Goal: Communication & Community: Answer question/provide support

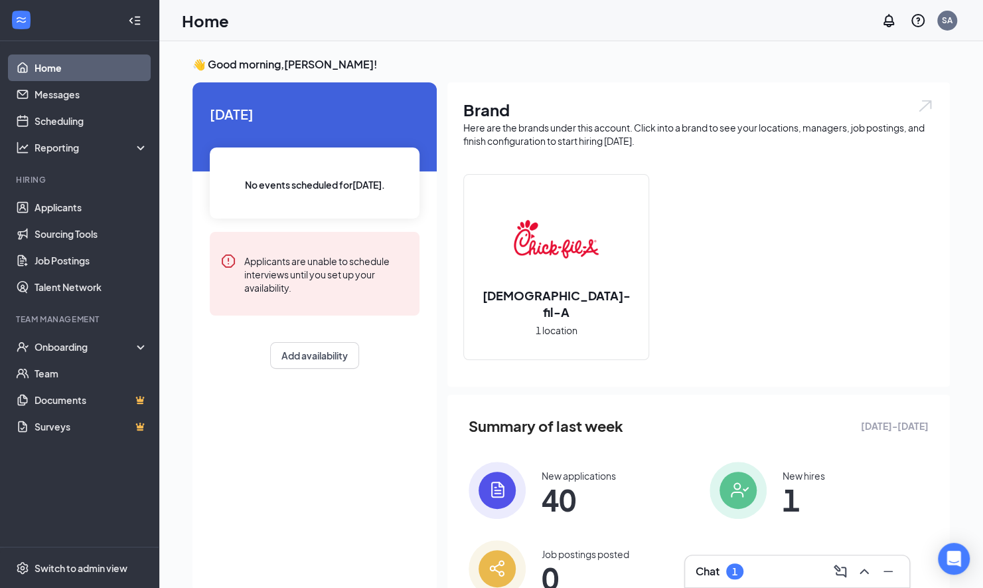
click at [722, 575] on div "Chat 1" at bounding box center [720, 571] width 48 height 16
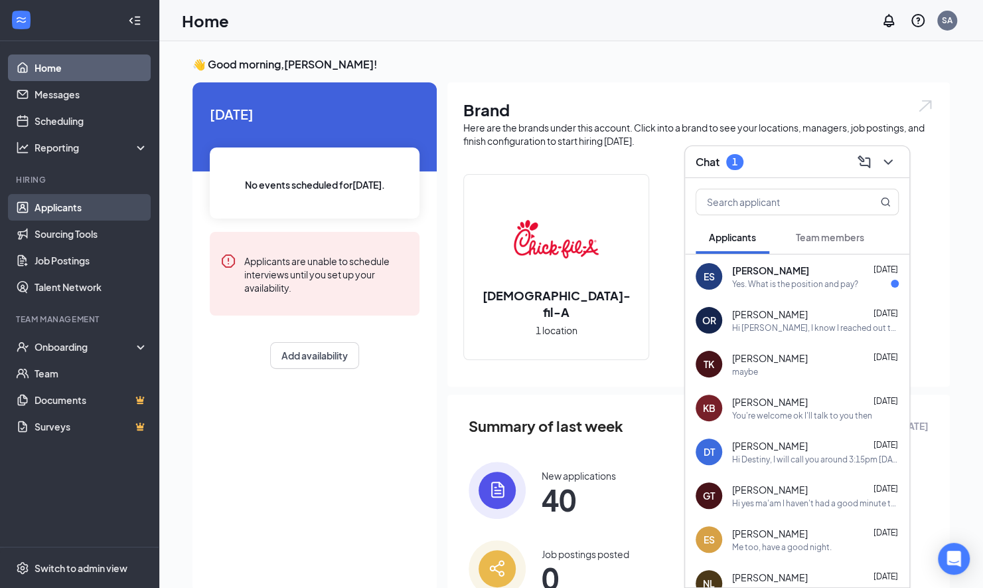
click at [57, 215] on link "Applicants" at bounding box center [92, 207] width 114 height 27
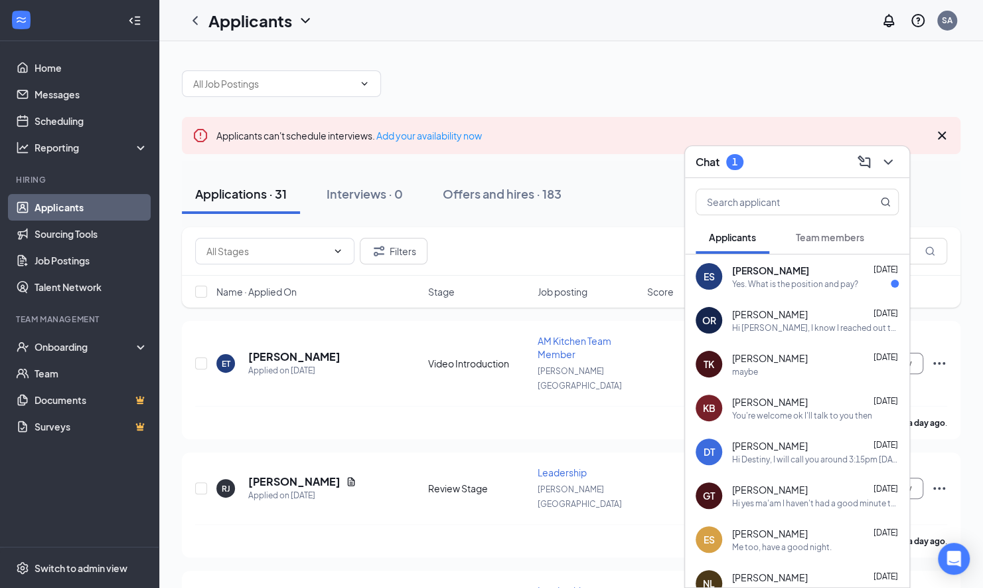
click at [903, 151] on div "Chat 1" at bounding box center [797, 162] width 224 height 32
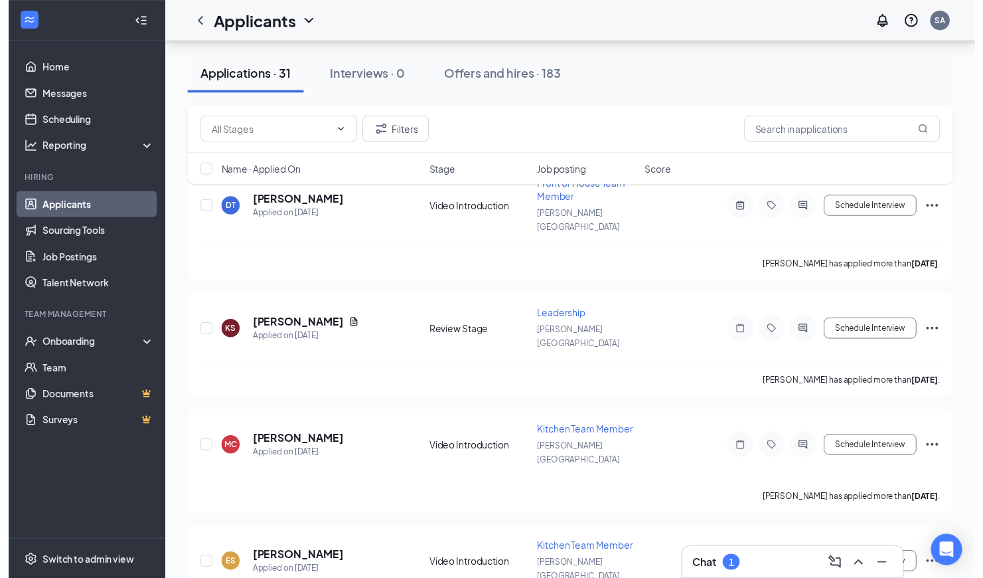
scroll to position [2612, 0]
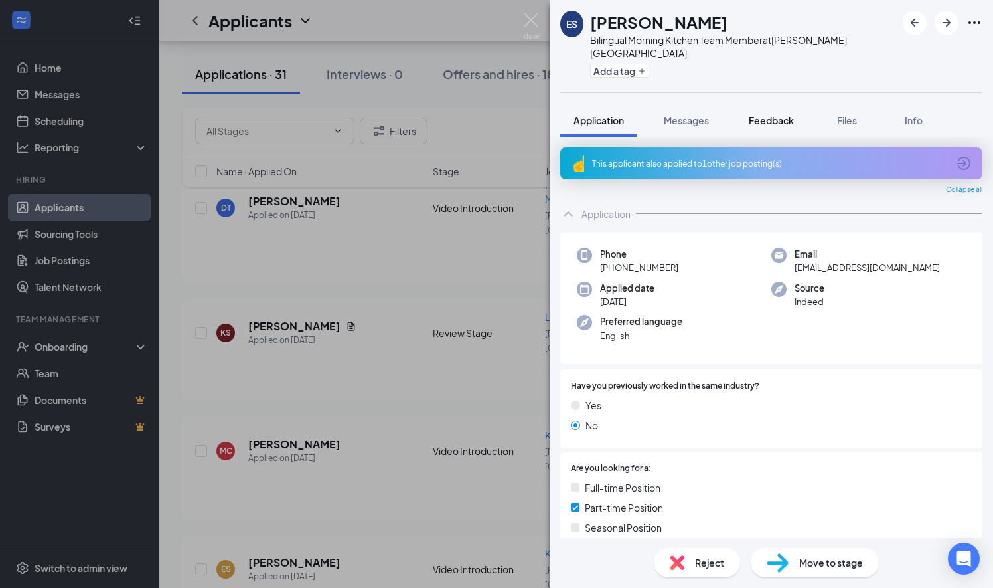
click at [762, 104] on button "Feedback" at bounding box center [772, 120] width 72 height 33
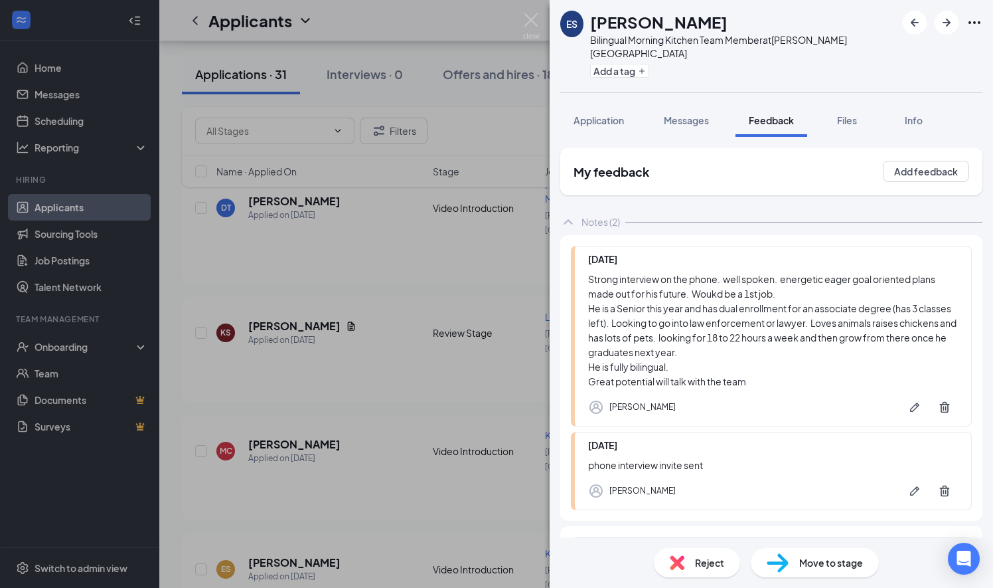
click at [487, 230] on div "ES [PERSON_NAME] Bilingual Morning Kitchen Team Member at [PERSON_NAME][GEOGRAP…" at bounding box center [496, 294] width 993 height 588
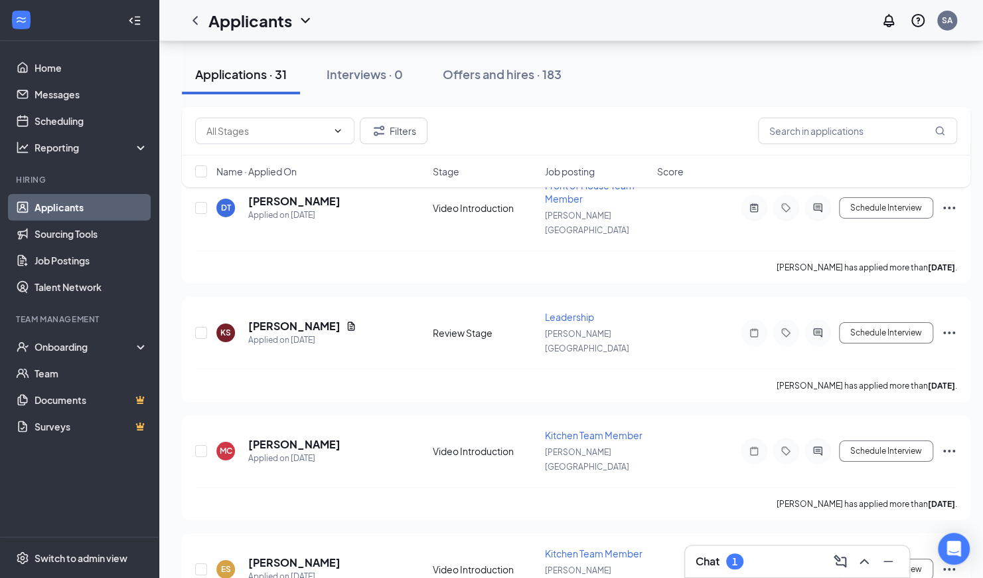
click at [700, 550] on div "Chat 1" at bounding box center [797, 561] width 224 height 32
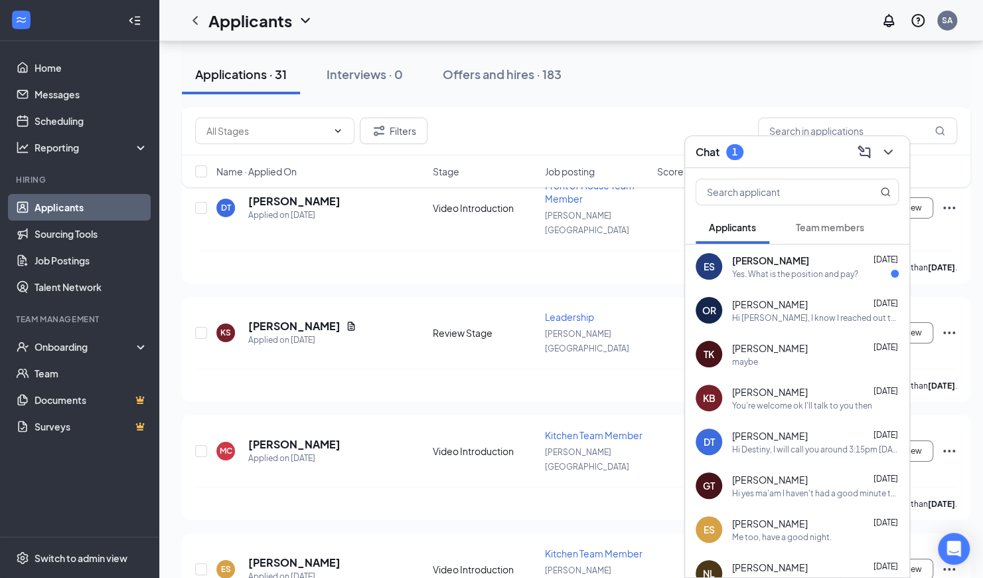
click at [792, 282] on div "ES [PERSON_NAME] [DATE] Yes. What is the position and pay?" at bounding box center [797, 266] width 224 height 44
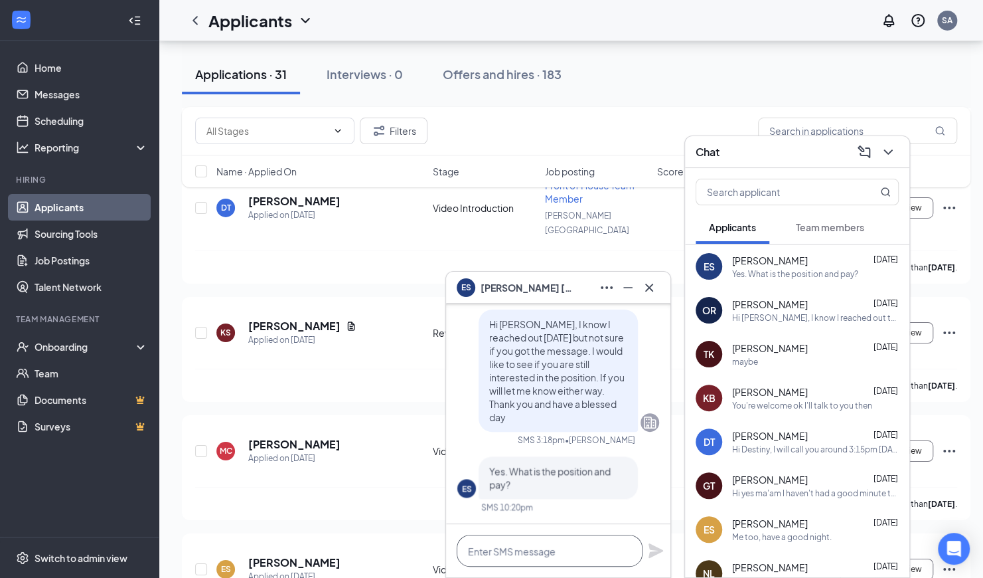
click at [525, 552] on textarea at bounding box center [550, 551] width 186 height 32
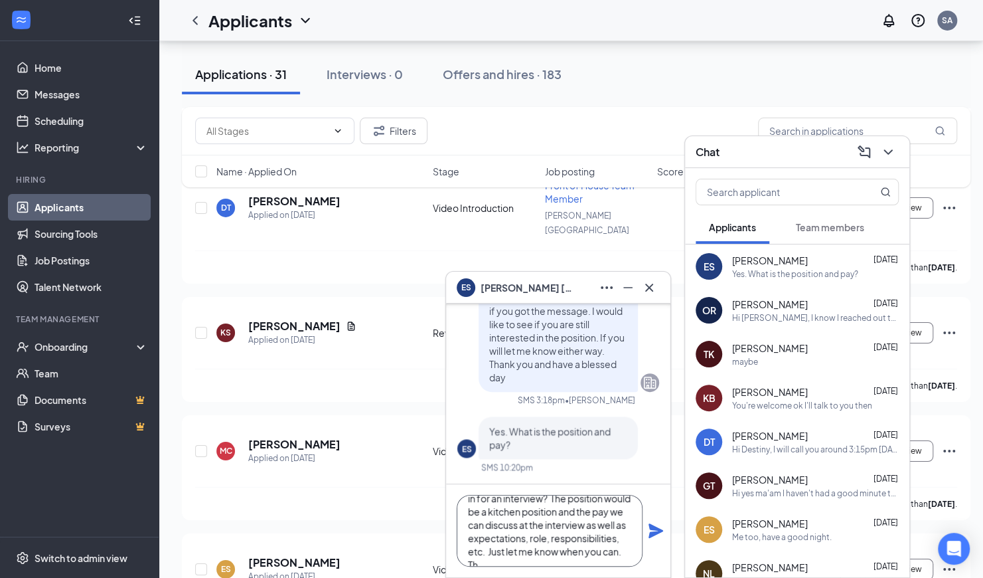
scroll to position [66, 0]
type textarea "Good morning [PERSON_NAME]! Glad to hear you are still interested. When would y…"
click at [650, 531] on icon "Plane" at bounding box center [656, 531] width 16 height 16
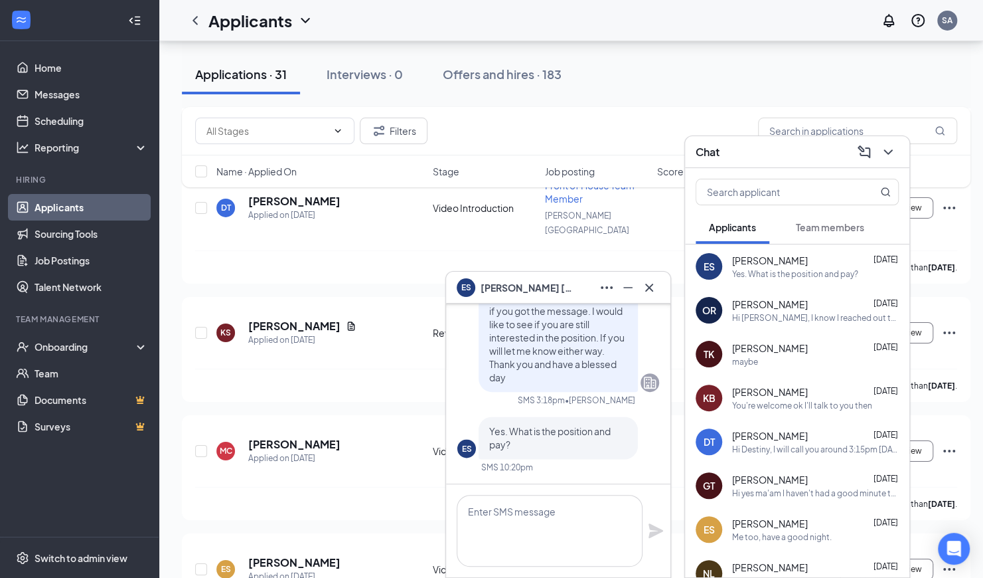
scroll to position [0, 0]
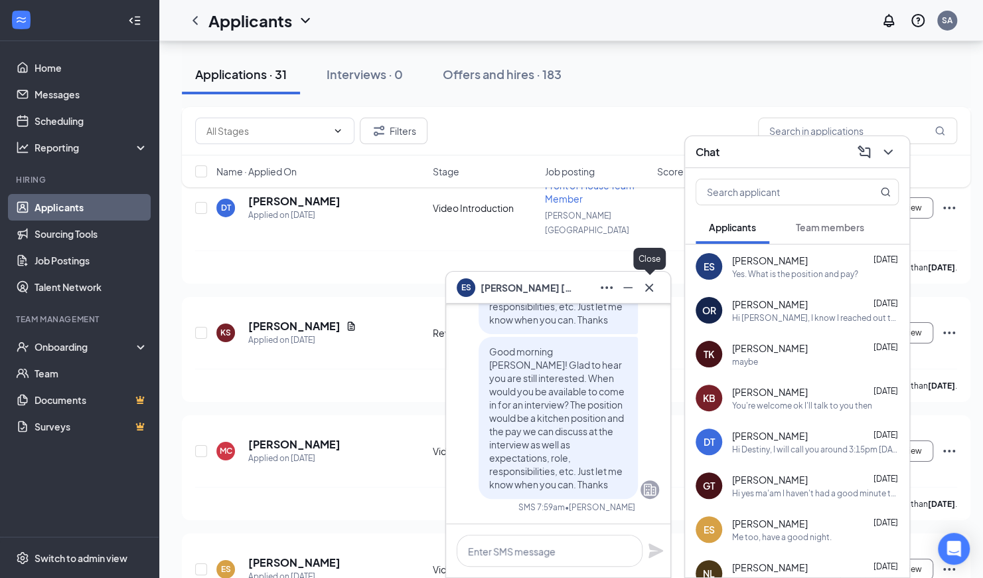
click at [649, 284] on icon "Cross" at bounding box center [649, 288] width 16 height 16
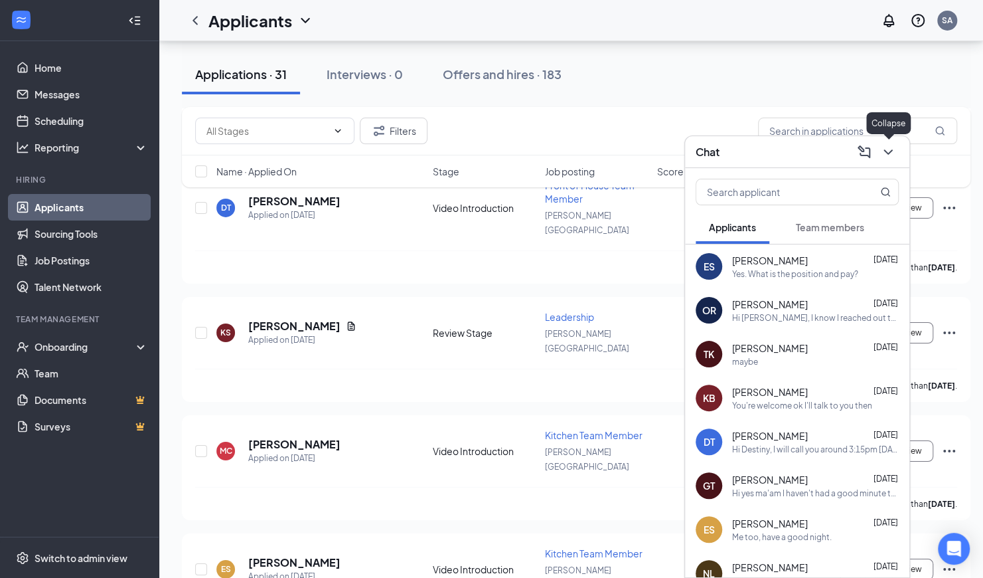
click at [882, 159] on icon "ChevronDown" at bounding box center [888, 152] width 16 height 16
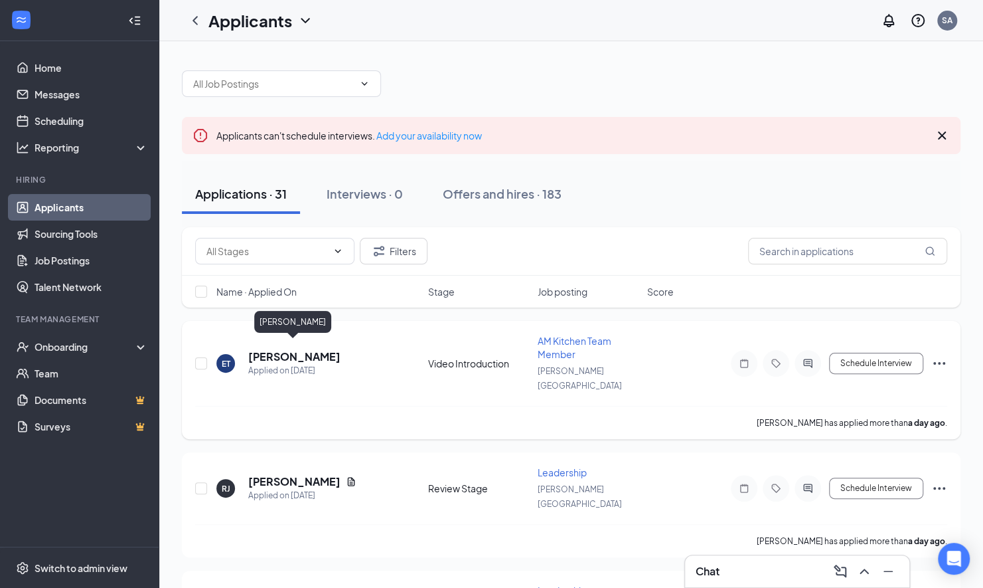
click at [290, 351] on h5 "[PERSON_NAME]" at bounding box center [294, 356] width 92 height 15
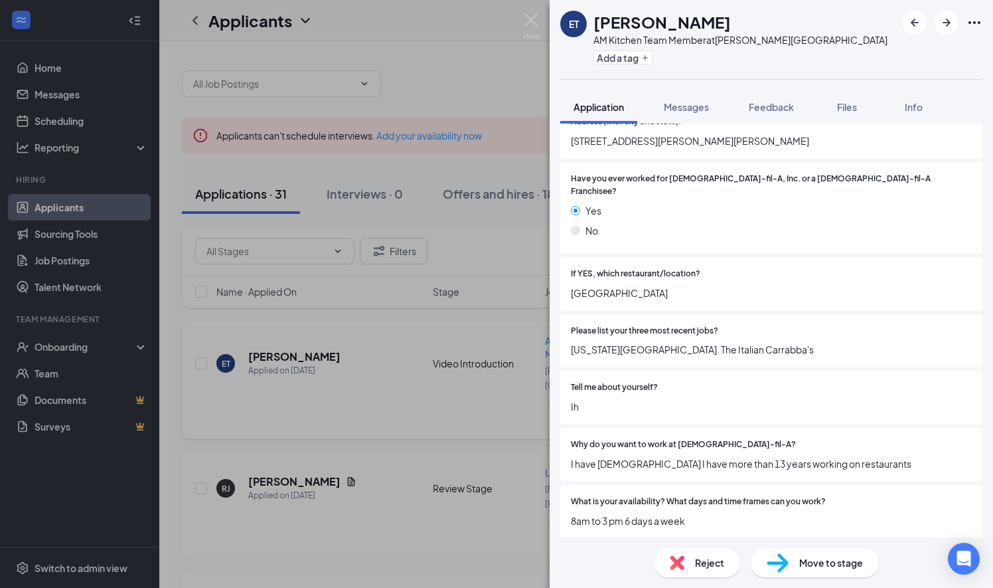
scroll to position [216, 0]
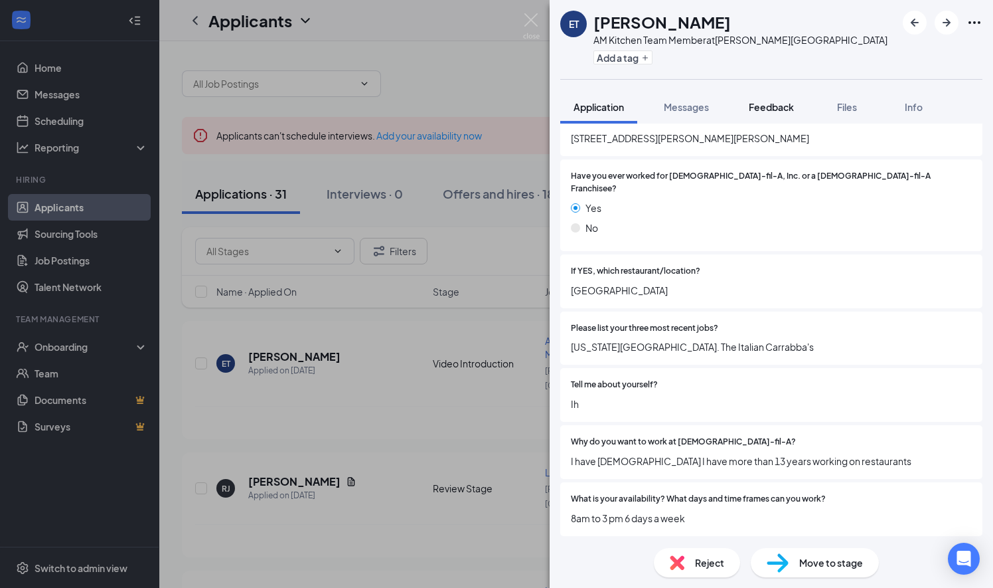
click at [766, 103] on span "Feedback" at bounding box center [771, 107] width 45 height 12
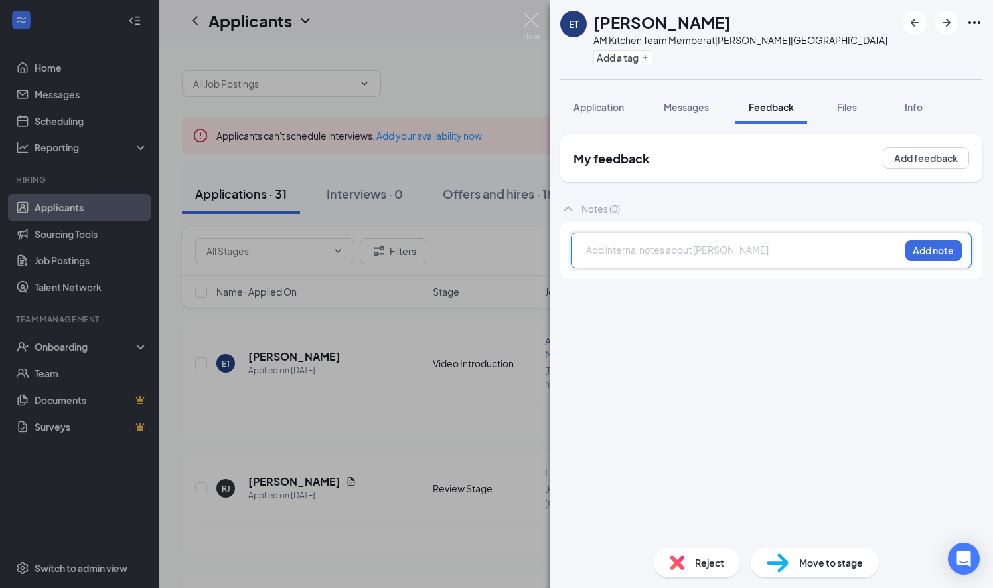
click at [603, 258] on div at bounding box center [743, 251] width 313 height 17
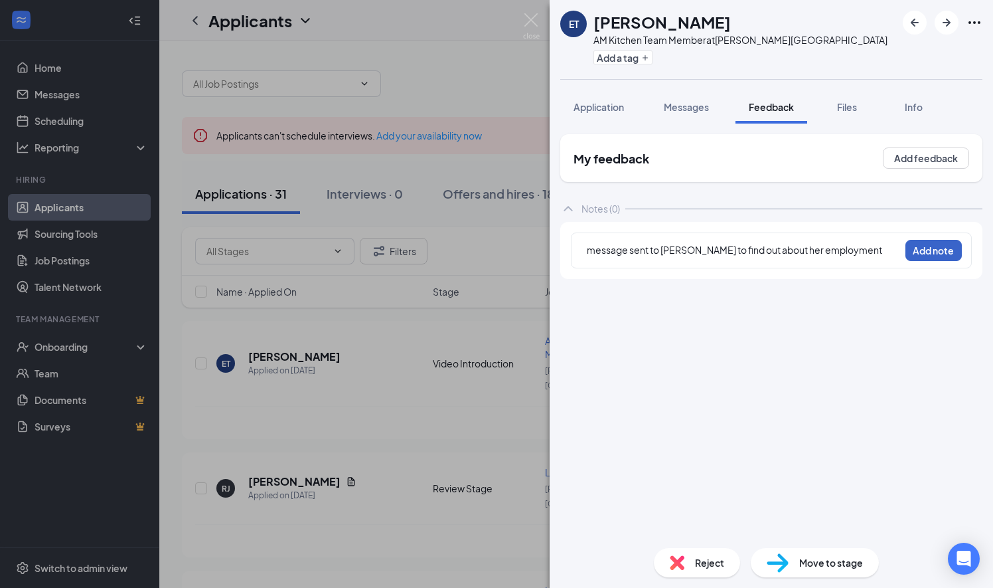
click at [931, 251] on button "Add note" at bounding box center [934, 250] width 56 height 21
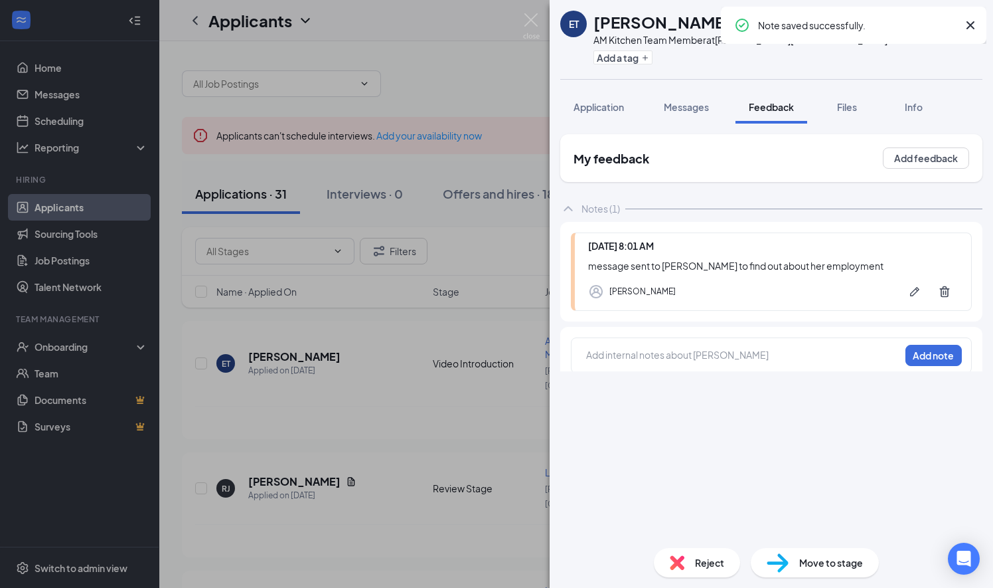
click at [473, 315] on div "ET [PERSON_NAME] AM Kitchen Team Member at [PERSON_NAME][GEOGRAPHIC_DATA] Add a…" at bounding box center [496, 294] width 993 height 588
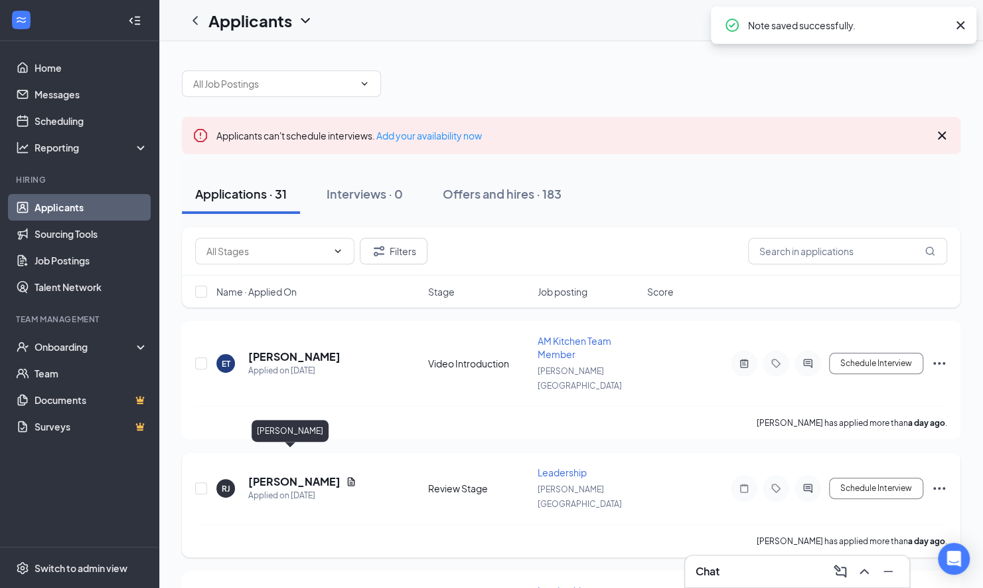
click at [288, 474] on h5 "[PERSON_NAME]" at bounding box center [294, 481] width 92 height 15
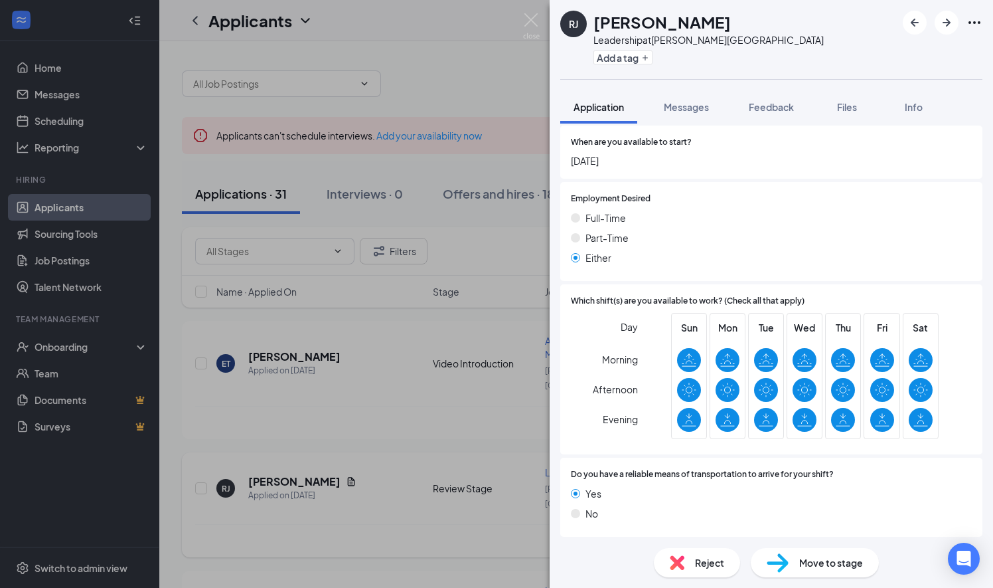
scroll to position [979, 0]
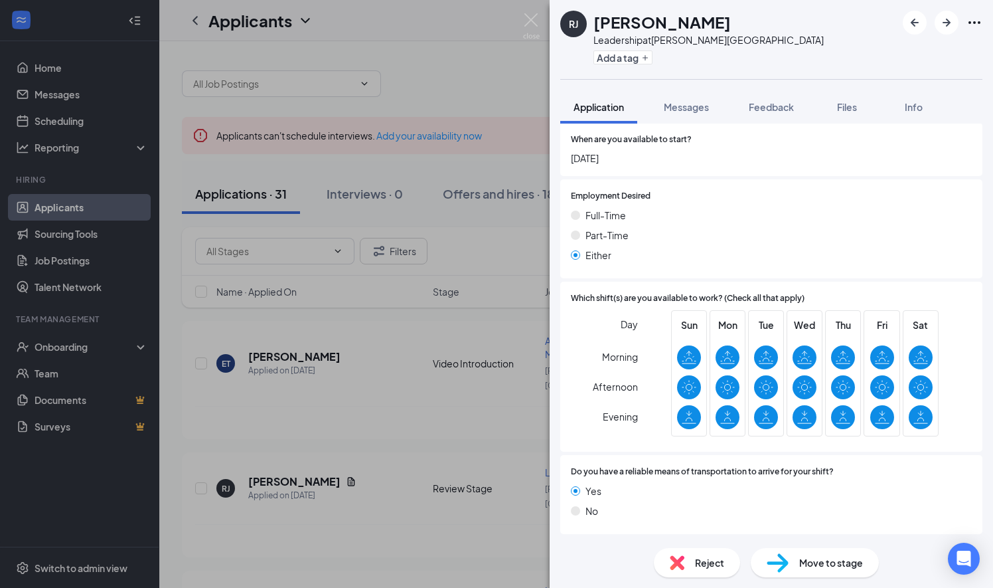
click at [324, 439] on div "[PERSON_NAME] Leadership at [PERSON_NAME][GEOGRAPHIC_DATA] Add a tag Applicatio…" at bounding box center [496, 294] width 993 height 588
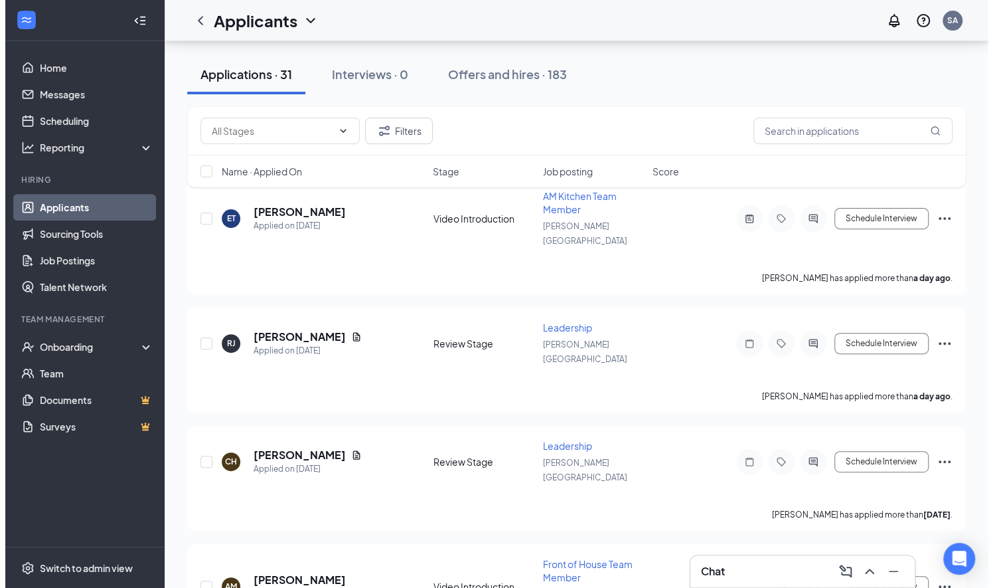
scroll to position [215, 0]
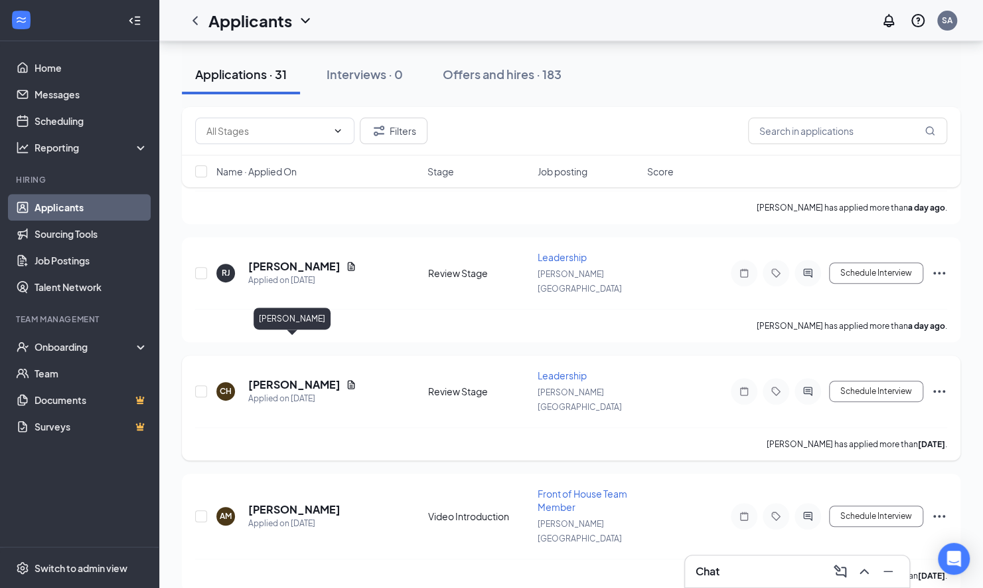
click at [292, 377] on h5 "[PERSON_NAME]" at bounding box center [294, 384] width 92 height 15
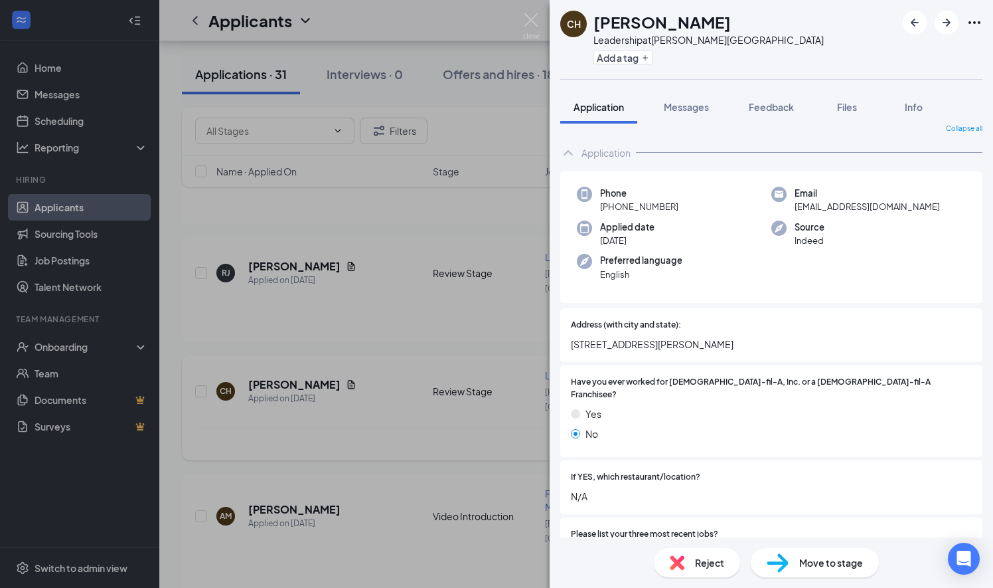
scroll to position [8, 0]
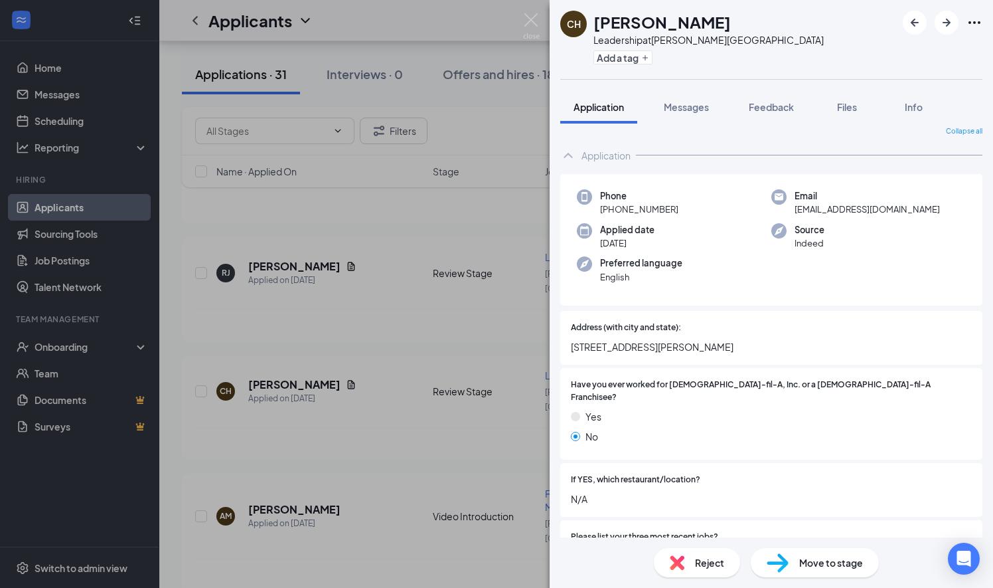
click at [382, 442] on div "CH [PERSON_NAME] Leadership at [PERSON_NAME][GEOGRAPHIC_DATA] Add a tag Applica…" at bounding box center [496, 294] width 993 height 588
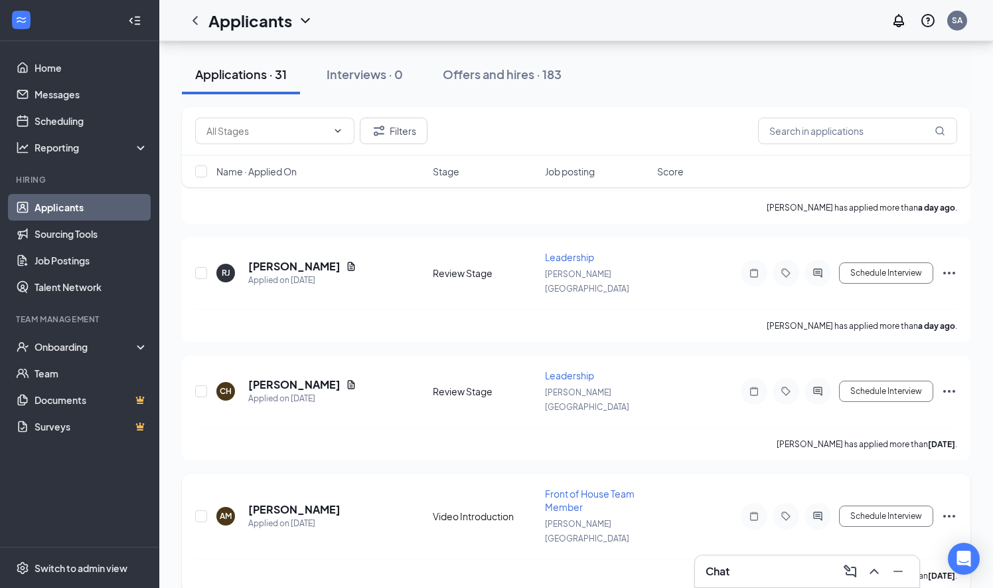
click at [293, 502] on h5 "[PERSON_NAME]" at bounding box center [294, 509] width 92 height 15
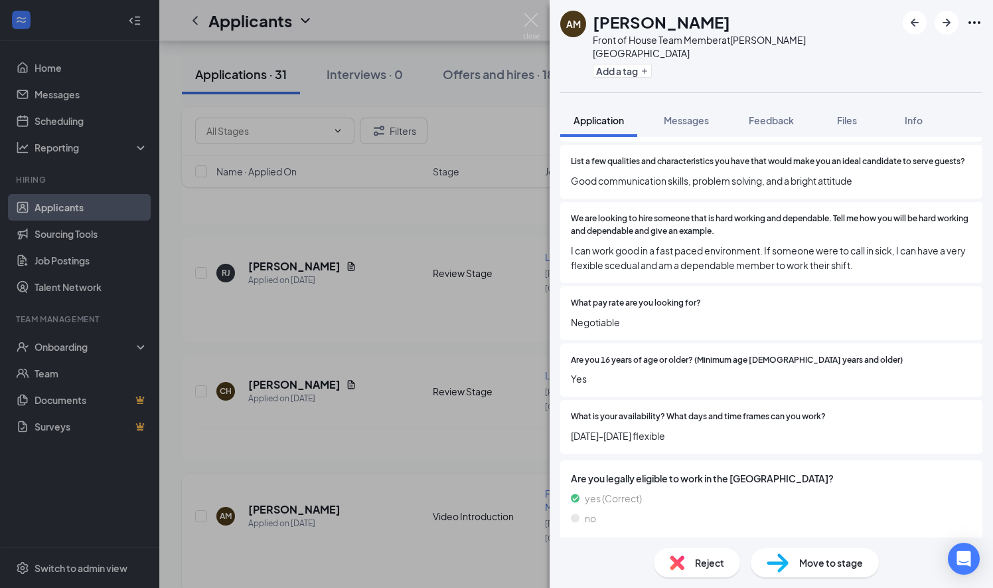
scroll to position [582, 0]
click at [677, 114] on span "Messages" at bounding box center [686, 120] width 45 height 12
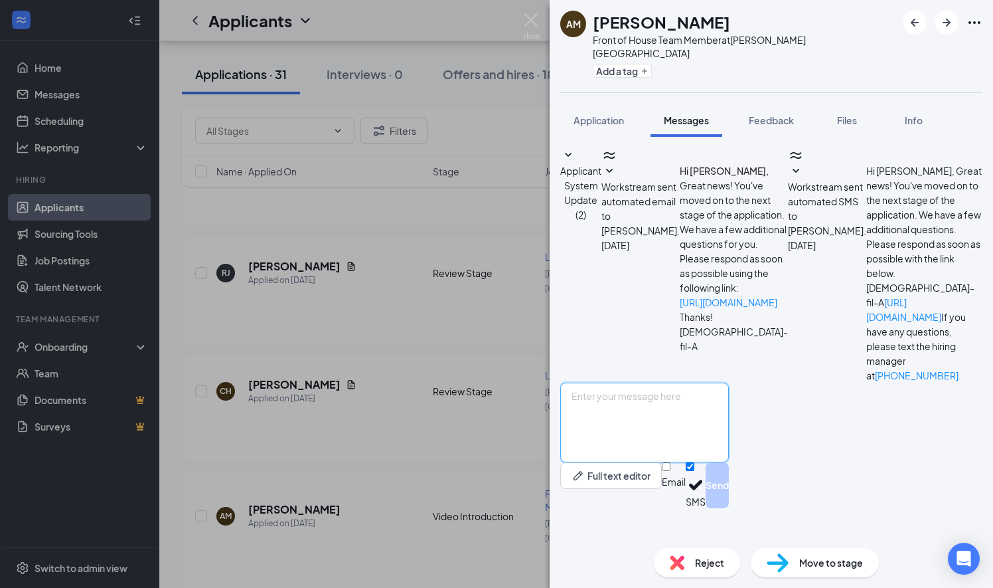
click at [612, 422] on textarea at bounding box center [644, 422] width 169 height 80
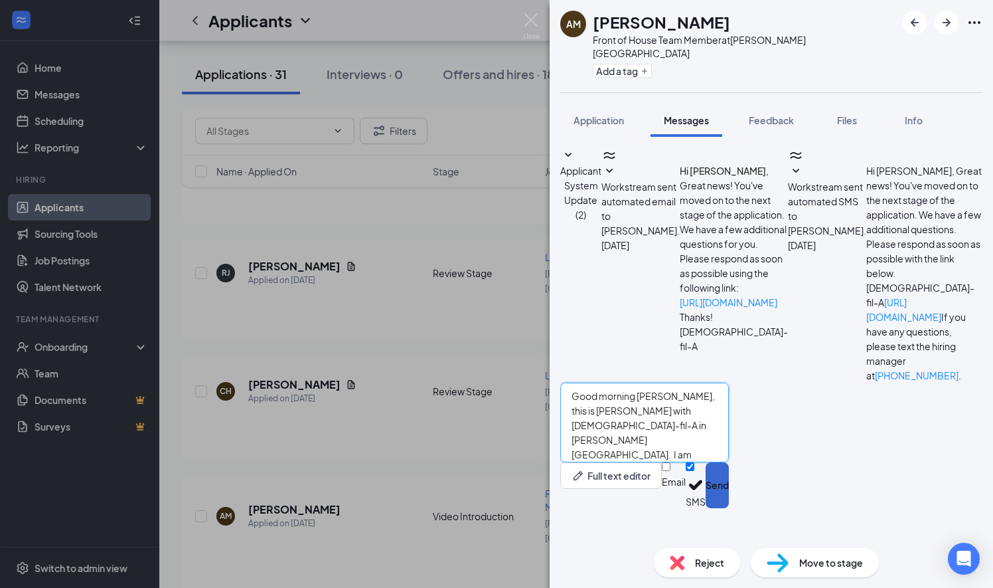
type textarea "Good morning [PERSON_NAME], this is [PERSON_NAME] with [DEMOGRAPHIC_DATA]-fil-A…"
click at [729, 508] on button "Send" at bounding box center [717, 485] width 23 height 46
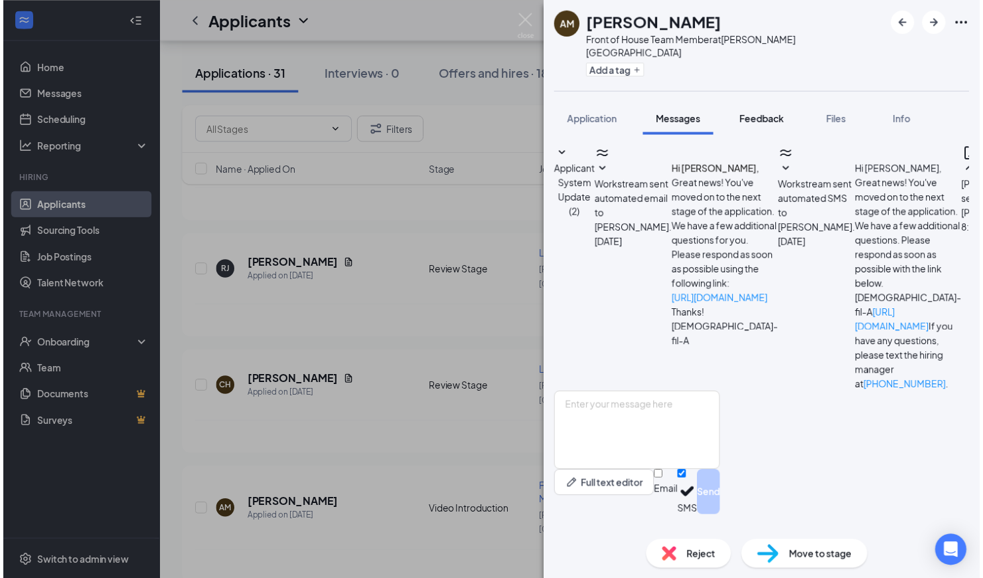
scroll to position [25, 0]
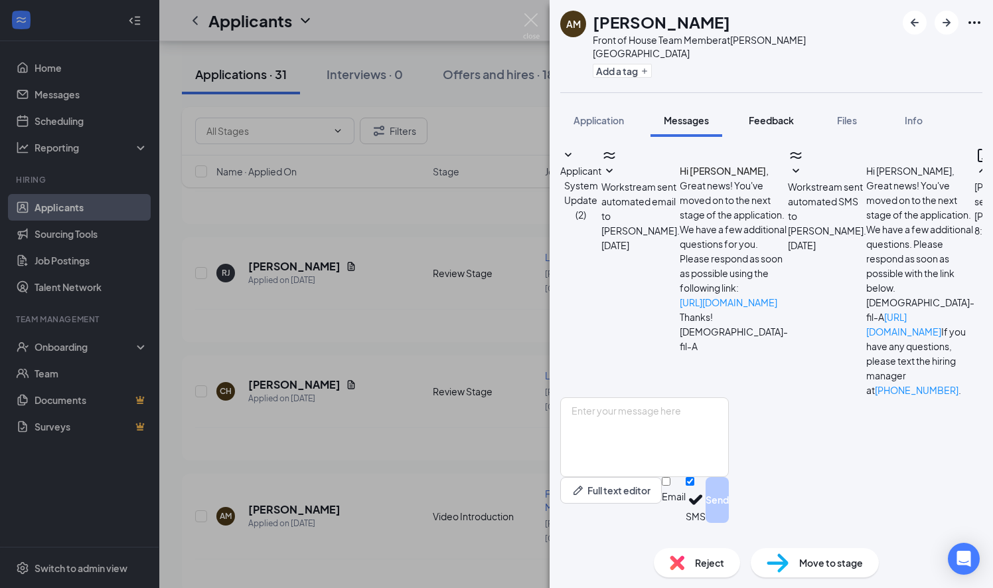
click at [772, 114] on span "Feedback" at bounding box center [771, 120] width 45 height 12
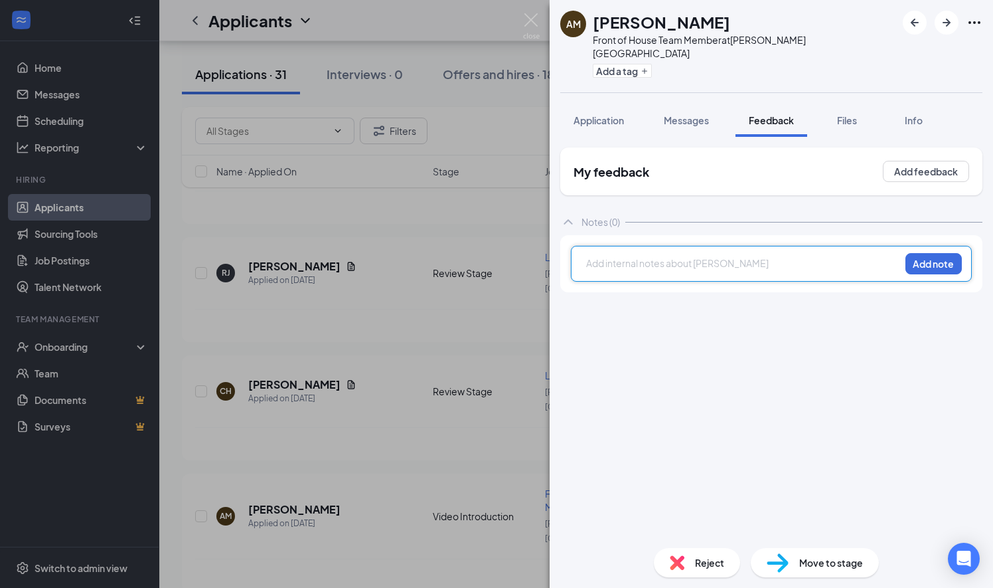
click at [614, 256] on div at bounding box center [743, 263] width 313 height 14
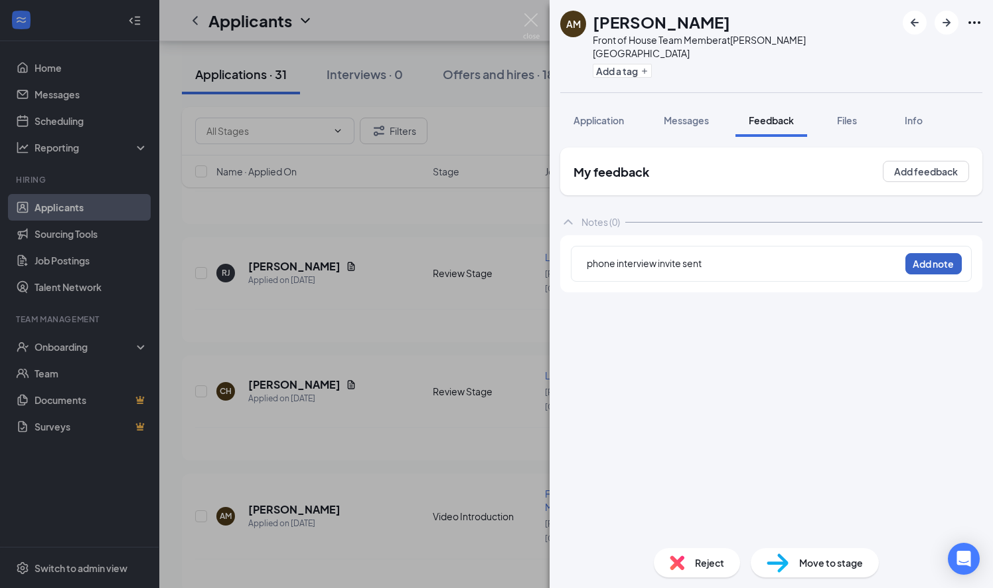
click at [946, 253] on button "Add note" at bounding box center [934, 263] width 56 height 21
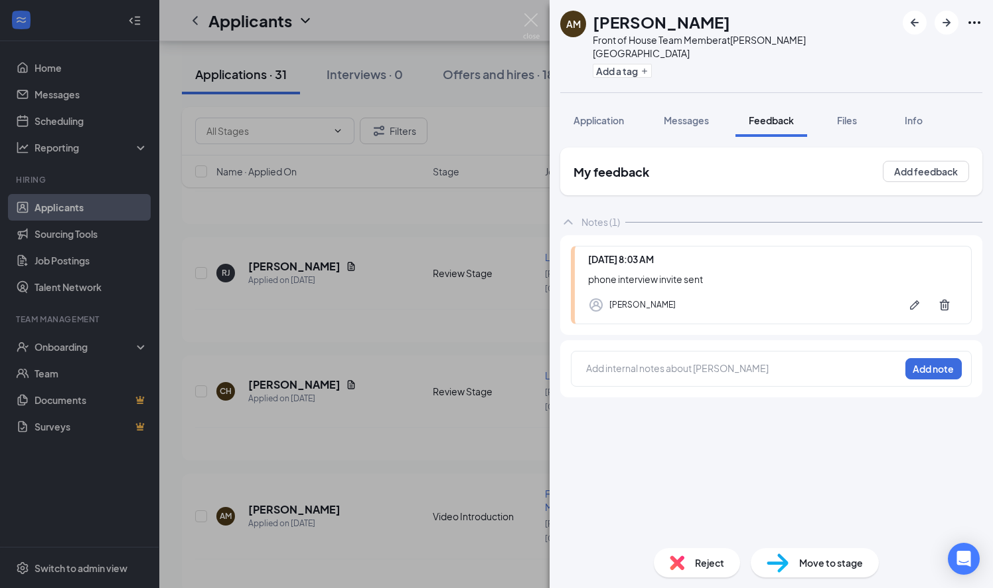
click at [462, 400] on div "AM [PERSON_NAME] Front of House Team Member at [PERSON_NAME][GEOGRAPHIC_DATA] A…" at bounding box center [496, 294] width 993 height 588
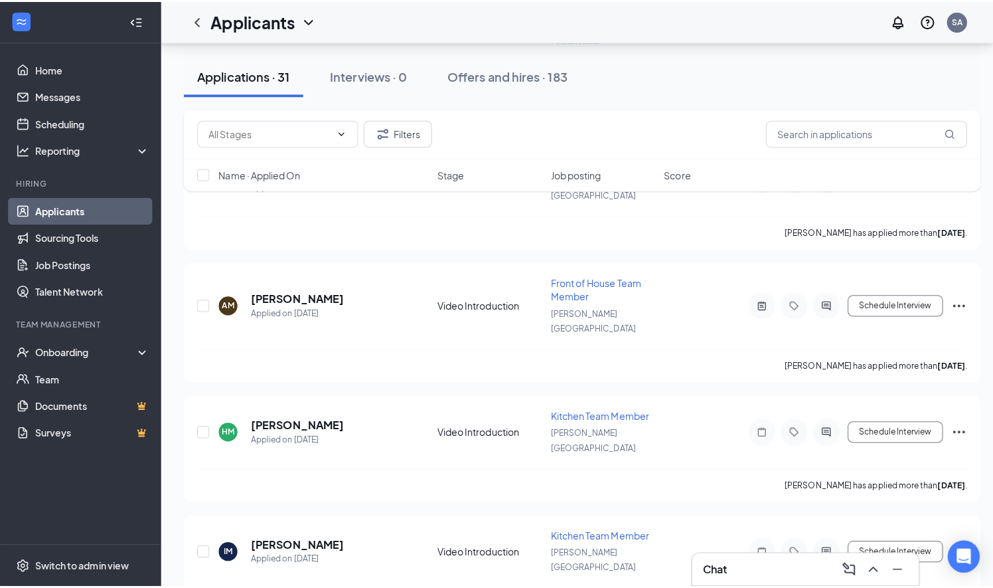
scroll to position [432, 0]
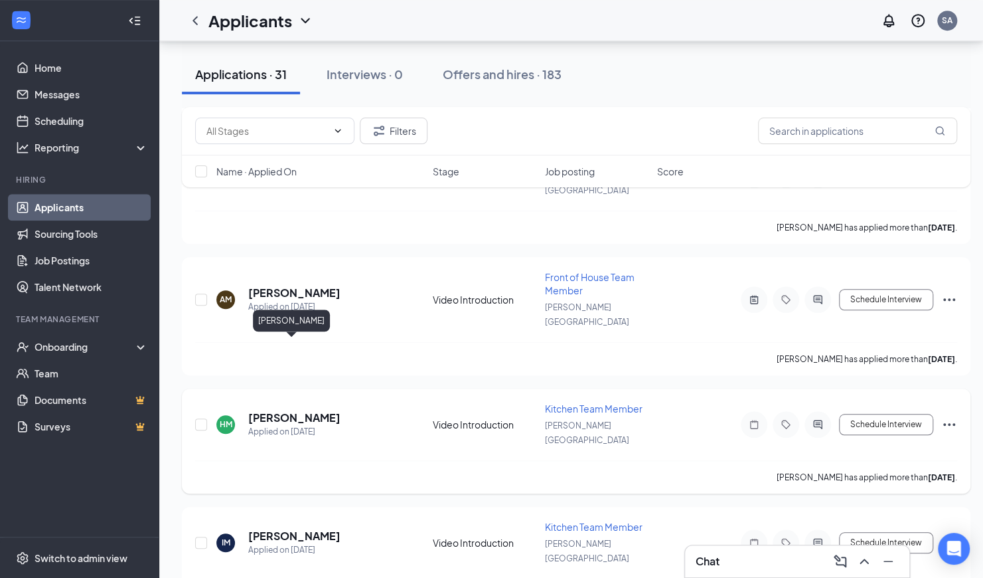
click at [303, 410] on h5 "[PERSON_NAME]" at bounding box center [294, 417] width 92 height 15
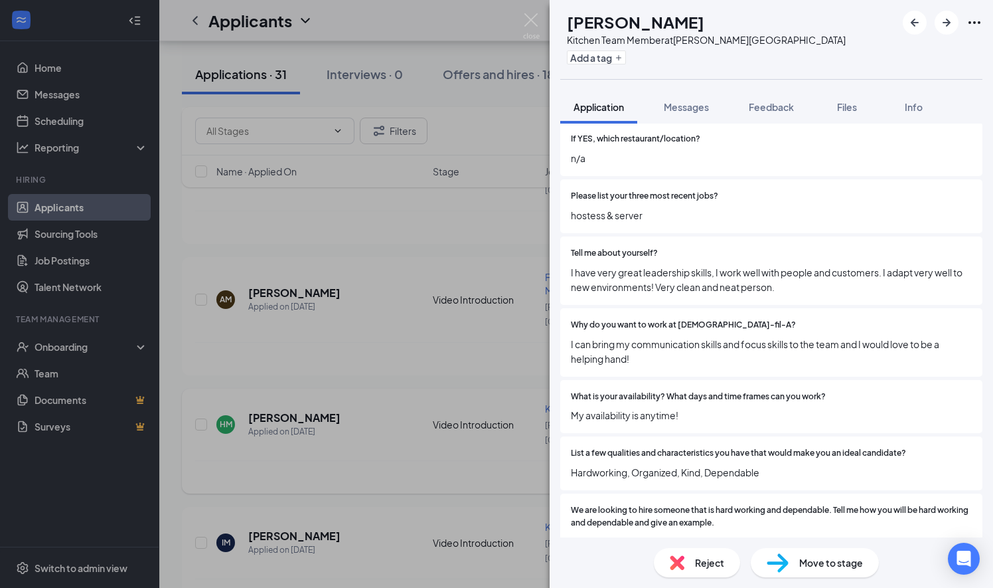
scroll to position [364, 0]
click at [675, 107] on span "Messages" at bounding box center [686, 107] width 45 height 12
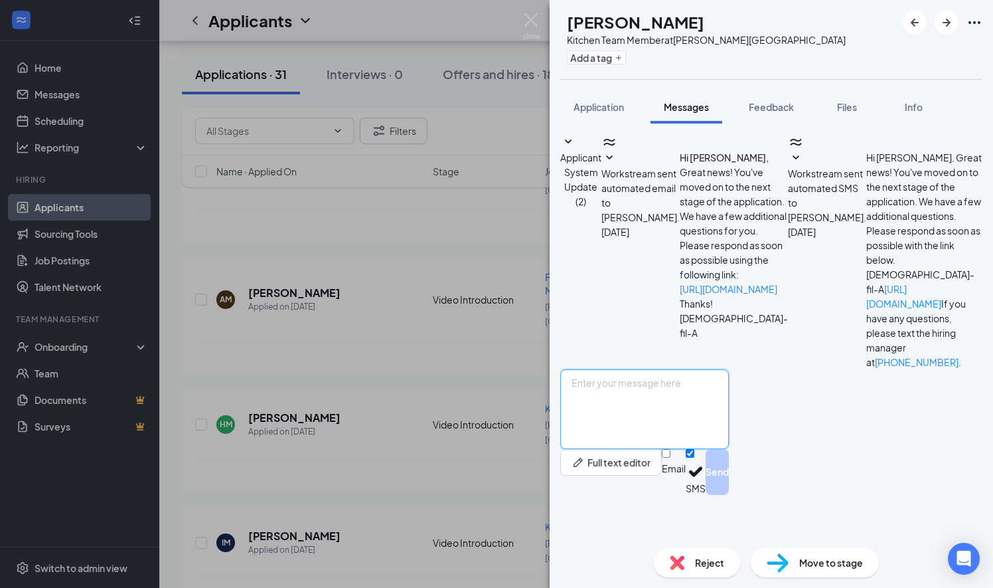
click at [603, 429] on textarea at bounding box center [644, 409] width 169 height 80
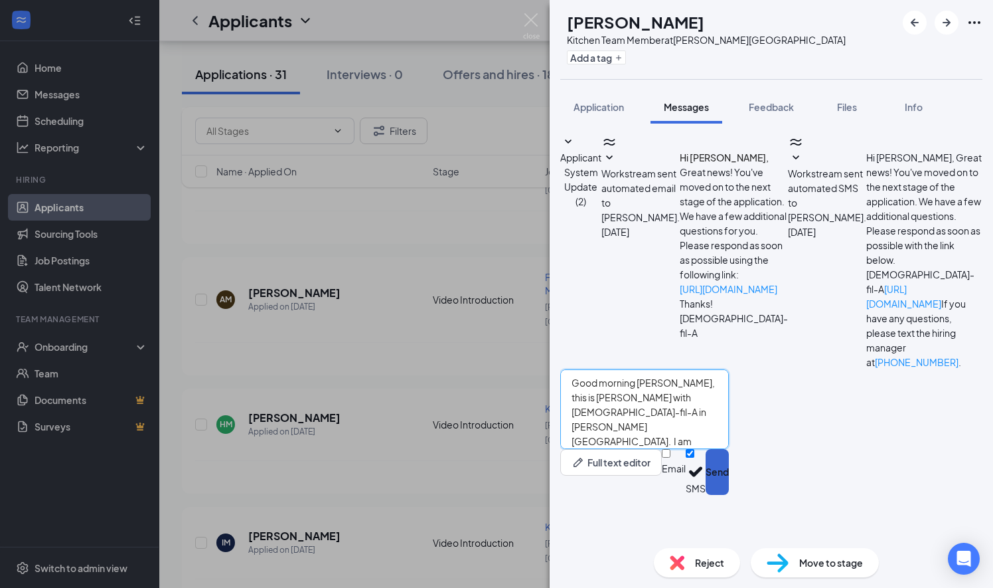
type textarea "Good morning [PERSON_NAME], this is [PERSON_NAME] with [DEMOGRAPHIC_DATA]-fil-A…"
click at [729, 495] on button "Send" at bounding box center [717, 472] width 23 height 46
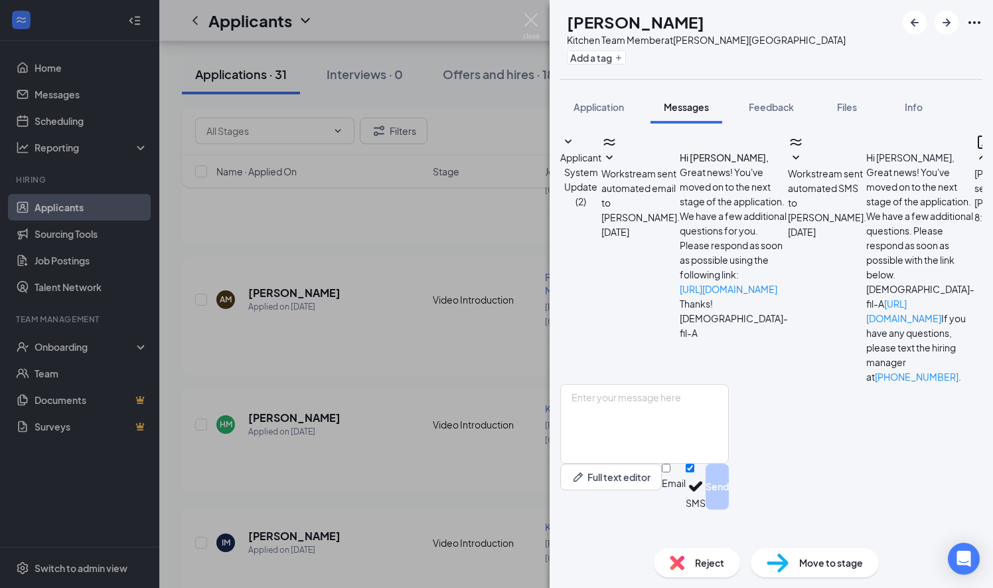
scroll to position [25, 0]
click at [490, 416] on div "HM [PERSON_NAME] Kitchen Team Member at [PERSON_NAME][GEOGRAPHIC_DATA] Add a ta…" at bounding box center [496, 294] width 993 height 588
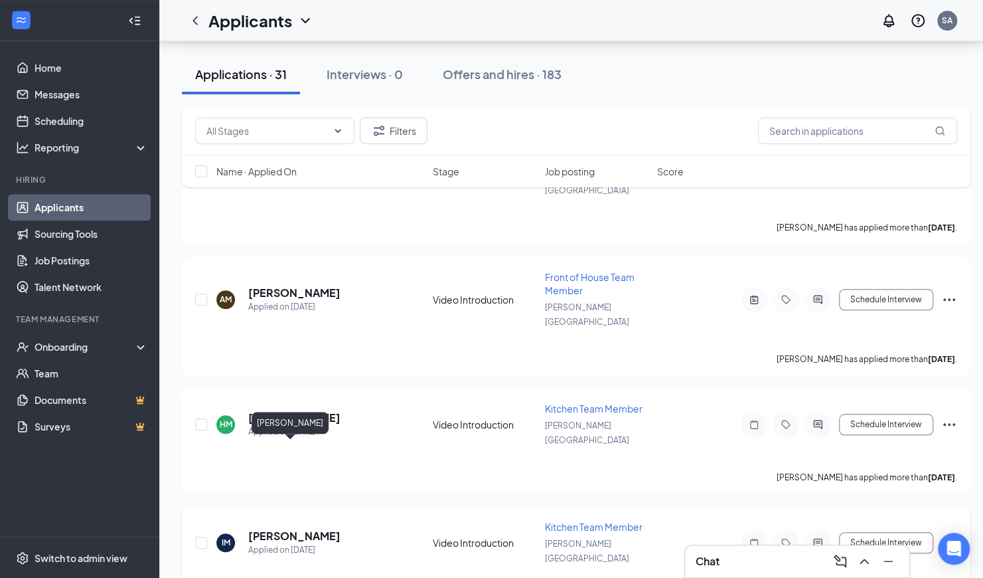
click at [278, 529] on h5 "[PERSON_NAME]" at bounding box center [294, 536] width 92 height 15
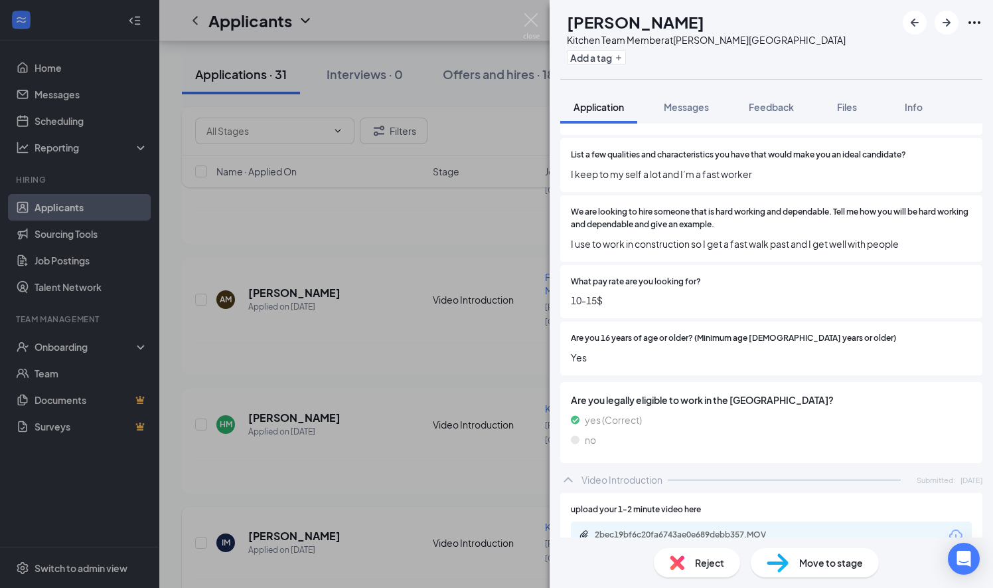
scroll to position [659, 0]
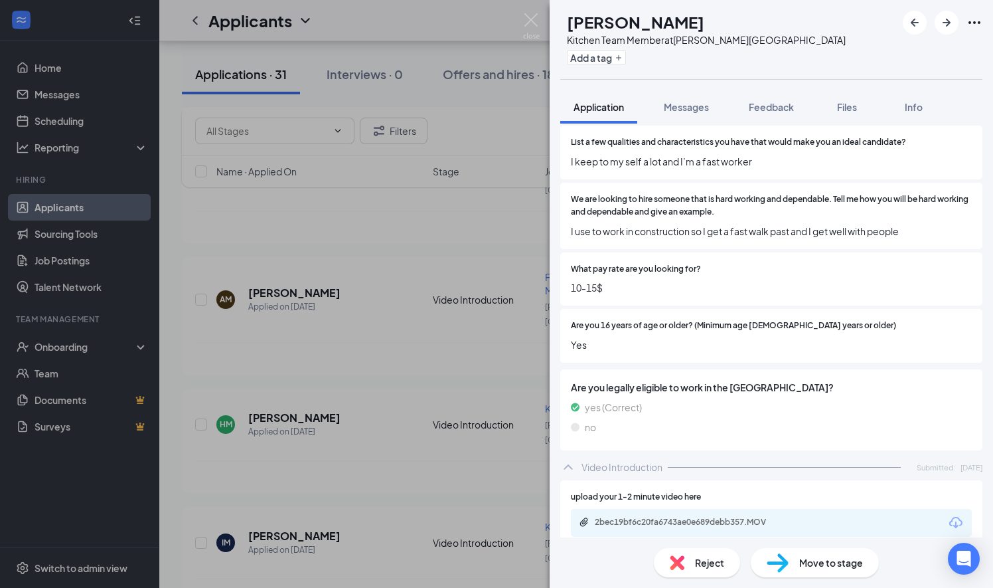
click at [722, 517] on div "2bec19bf6c20fa6743ae0e689debb357.MOV" at bounding box center [688, 522] width 186 height 11
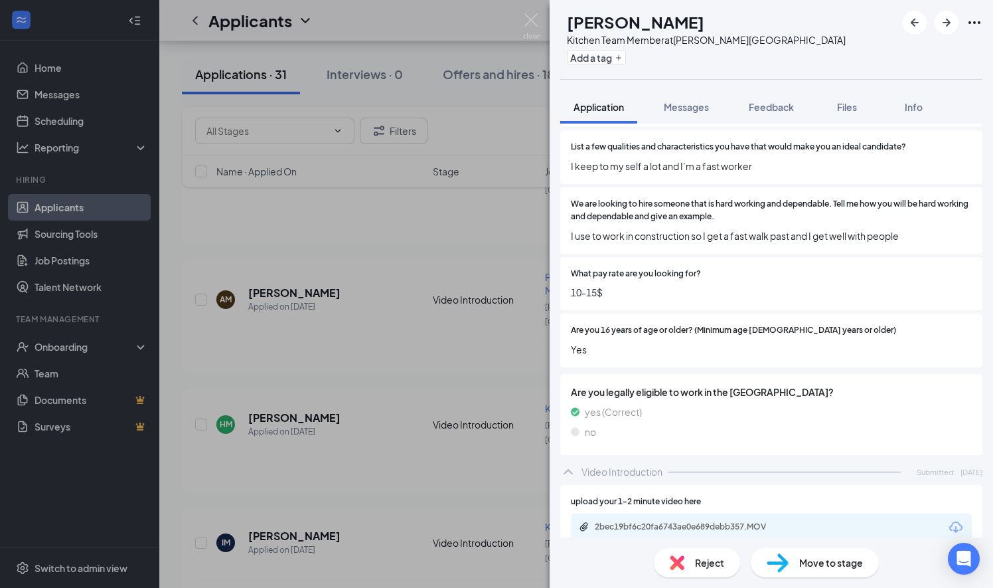
click at [533, 501] on div "IM Izayah Mely Kitchen Team Member at [PERSON_NAME][GEOGRAPHIC_DATA] Add a tag …" at bounding box center [496, 294] width 993 height 588
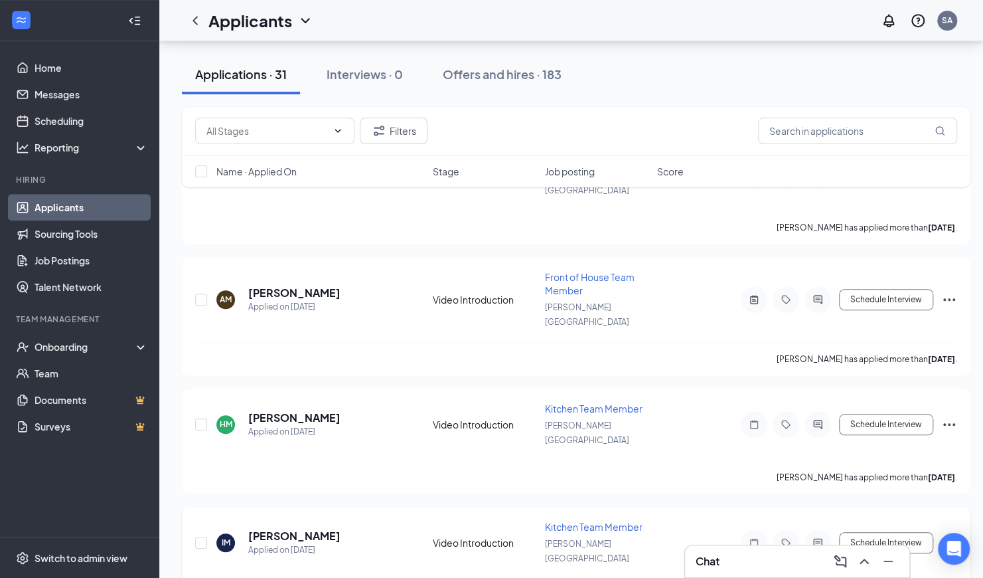
click at [756, 529] on div at bounding box center [754, 542] width 27 height 27
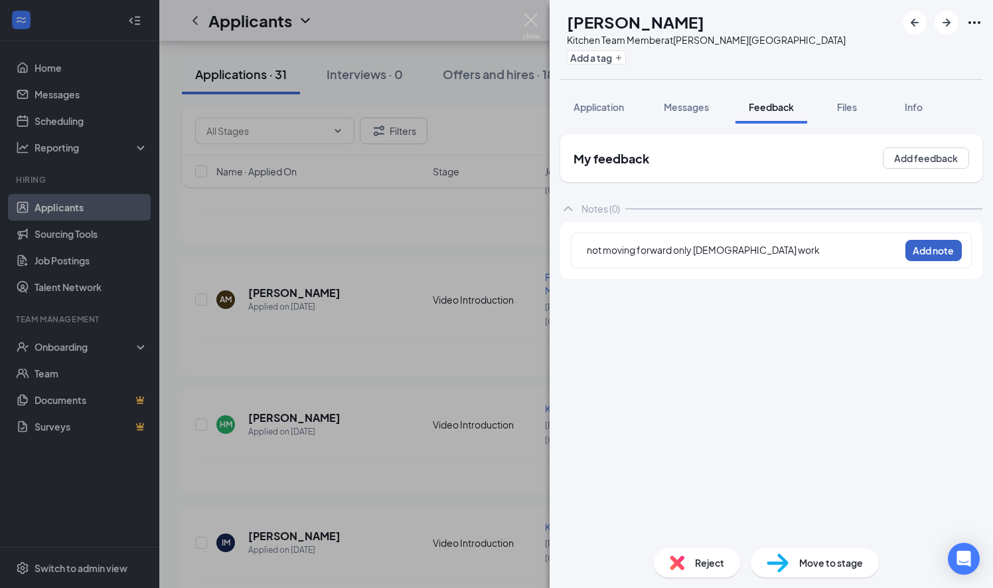
click at [938, 253] on button "Add note" at bounding box center [934, 250] width 56 height 21
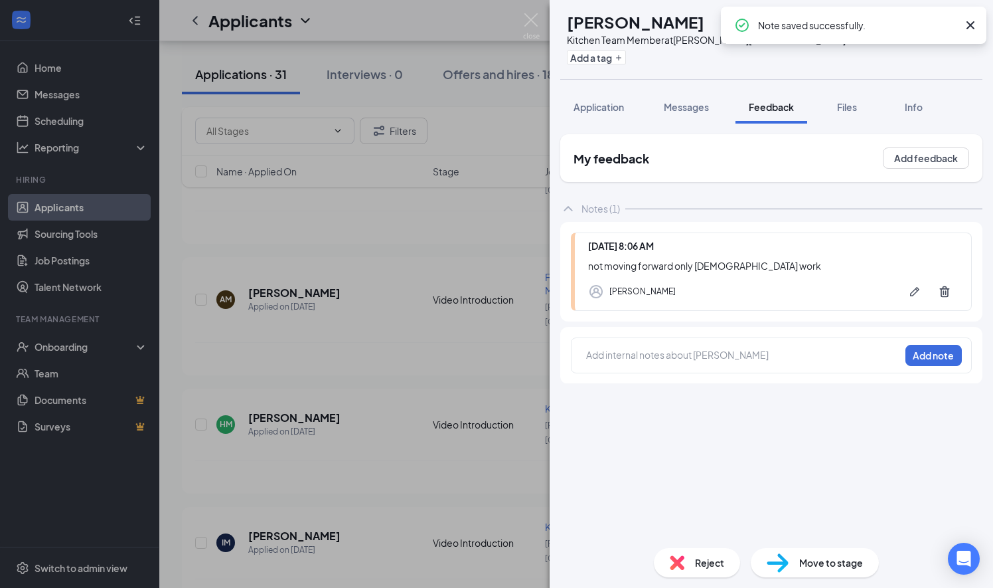
click at [675, 565] on img at bounding box center [677, 562] width 15 height 15
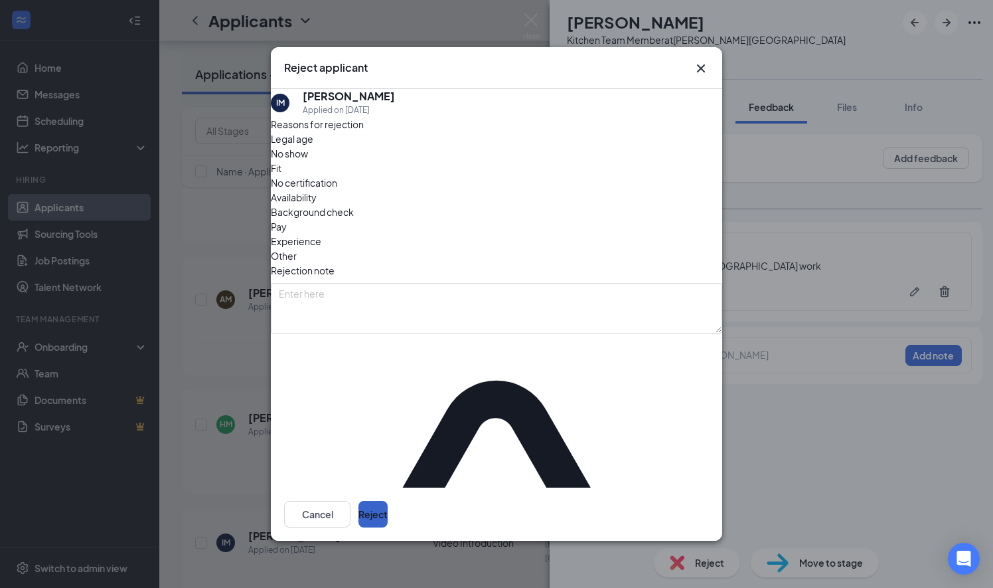
click at [388, 501] on button "Reject" at bounding box center [373, 514] width 29 height 27
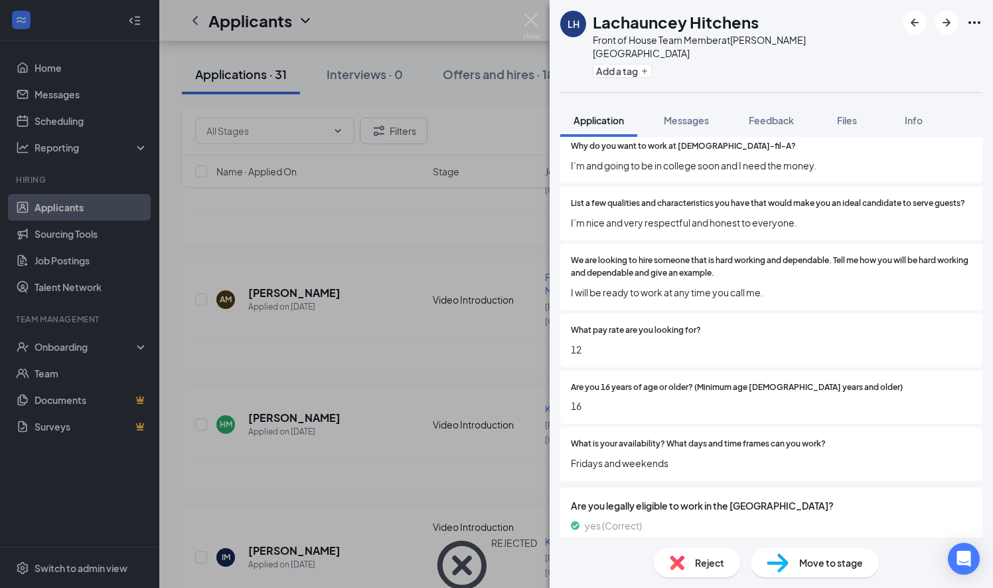
scroll to position [572, 0]
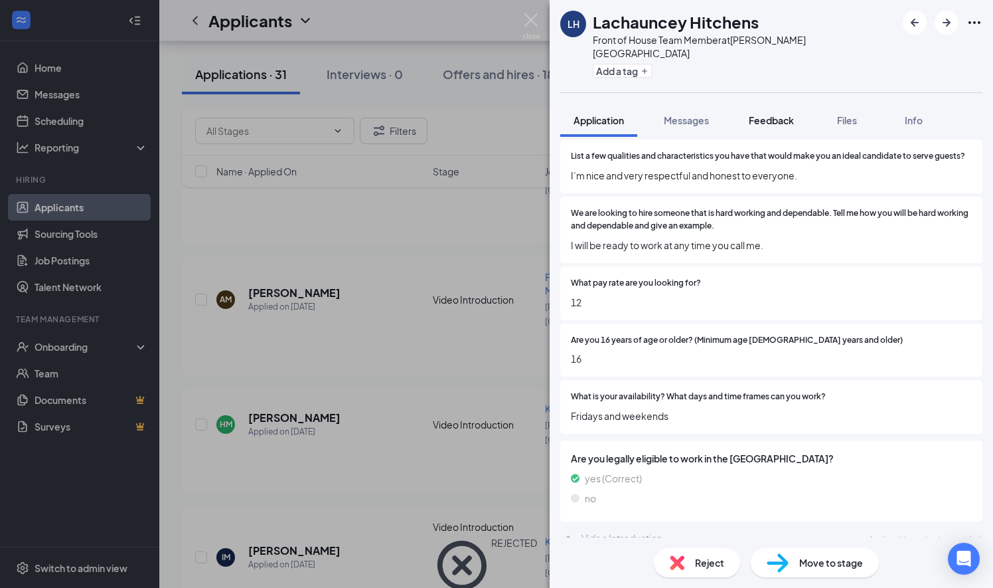
click at [771, 114] on span "Feedback" at bounding box center [771, 120] width 45 height 12
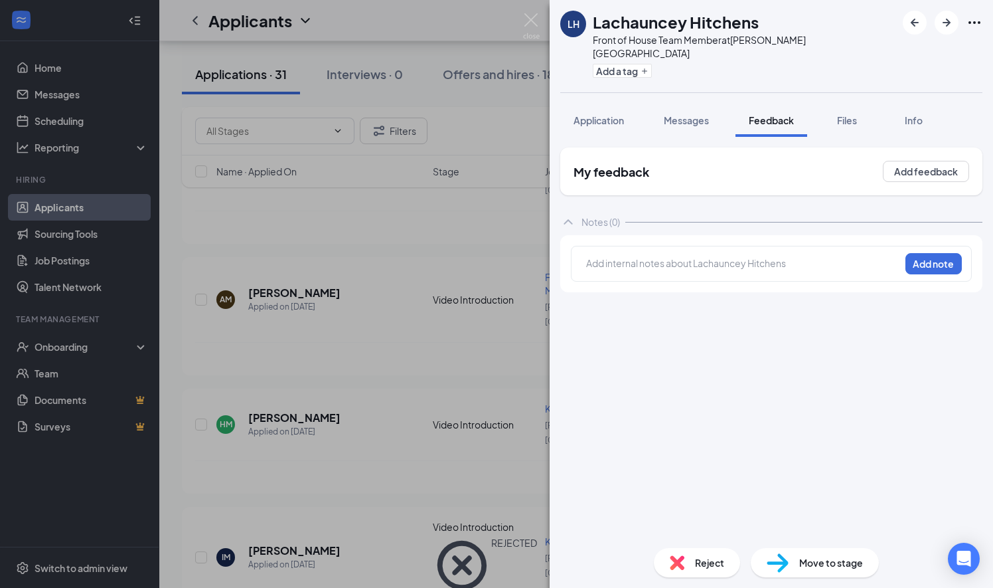
click at [612, 256] on div at bounding box center [743, 263] width 313 height 14
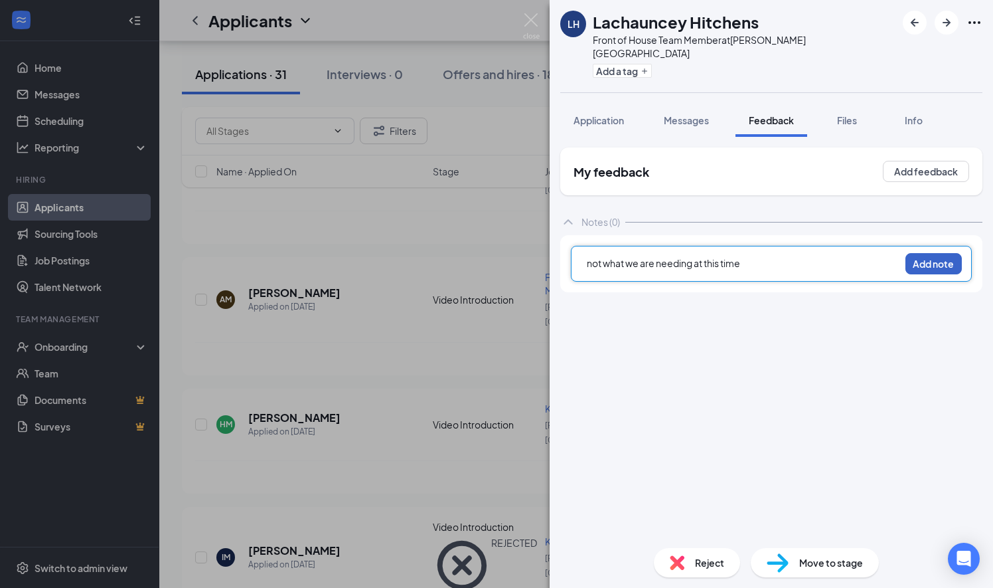
click at [932, 253] on button "Add note" at bounding box center [934, 263] width 56 height 21
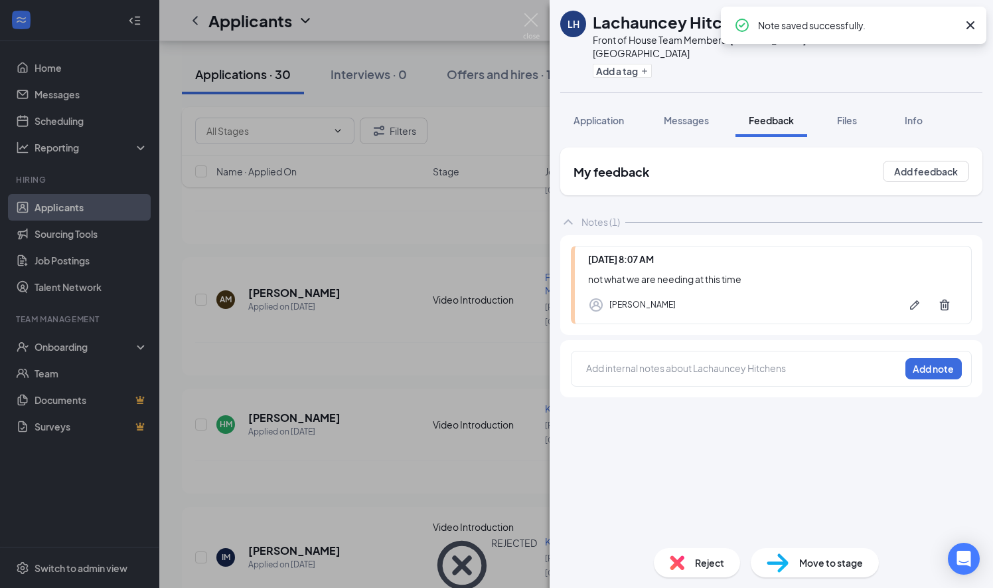
click at [682, 562] on img at bounding box center [677, 562] width 15 height 15
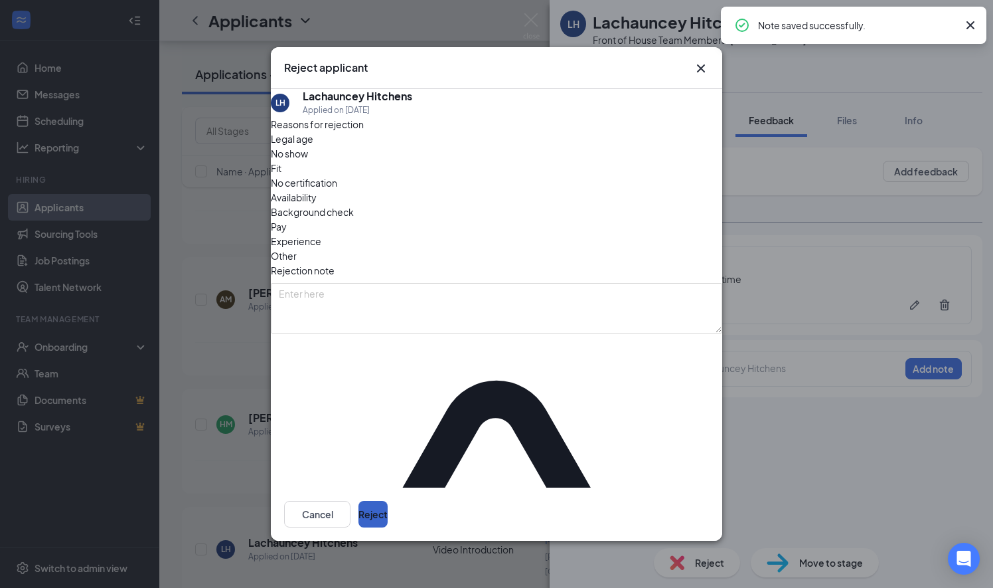
click at [388, 501] on button "Reject" at bounding box center [373, 514] width 29 height 27
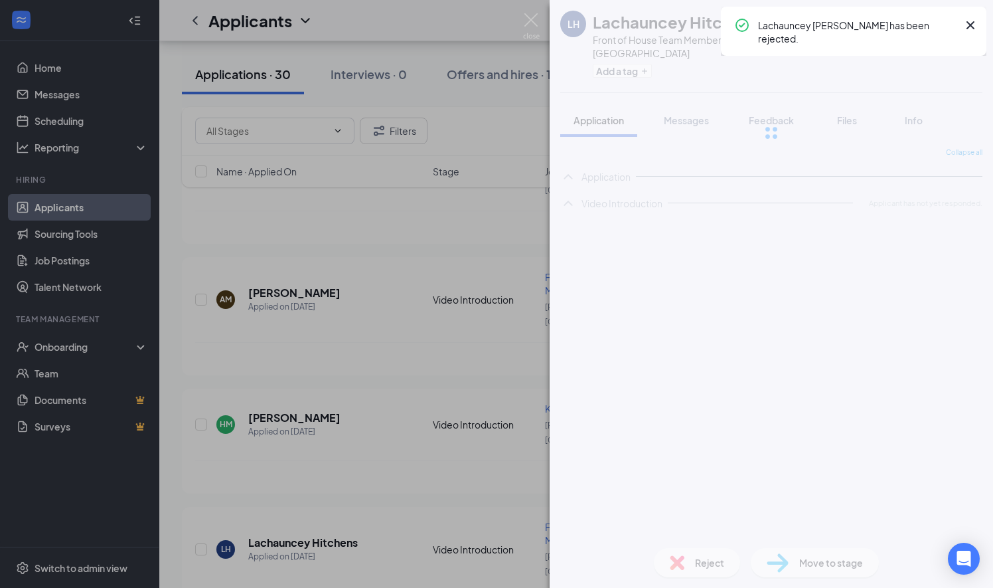
click at [434, 462] on div "LH Lachauncey Hitchens Front of House Team Member at [PERSON_NAME][GEOGRAPHIC_D…" at bounding box center [496, 294] width 993 height 588
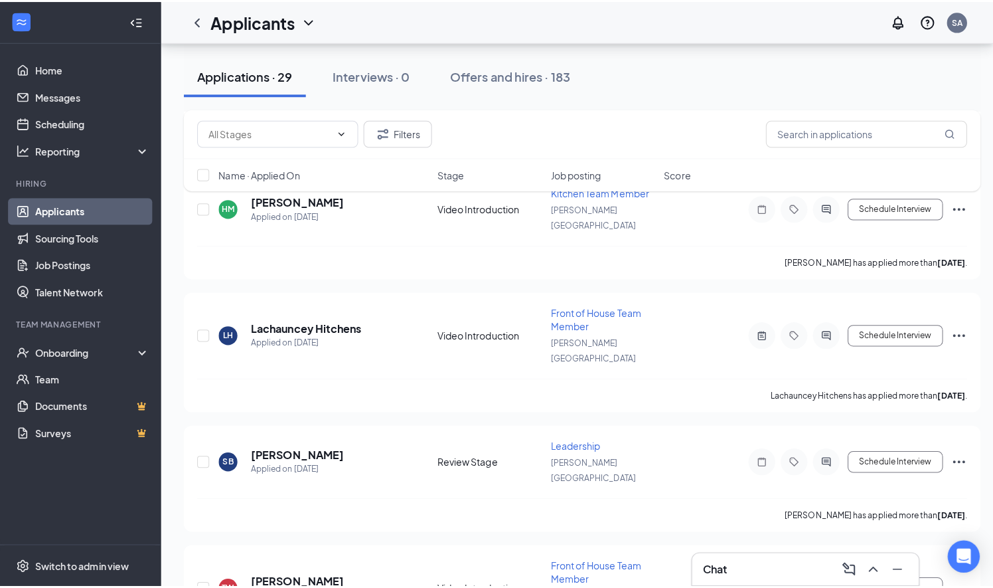
scroll to position [651, 0]
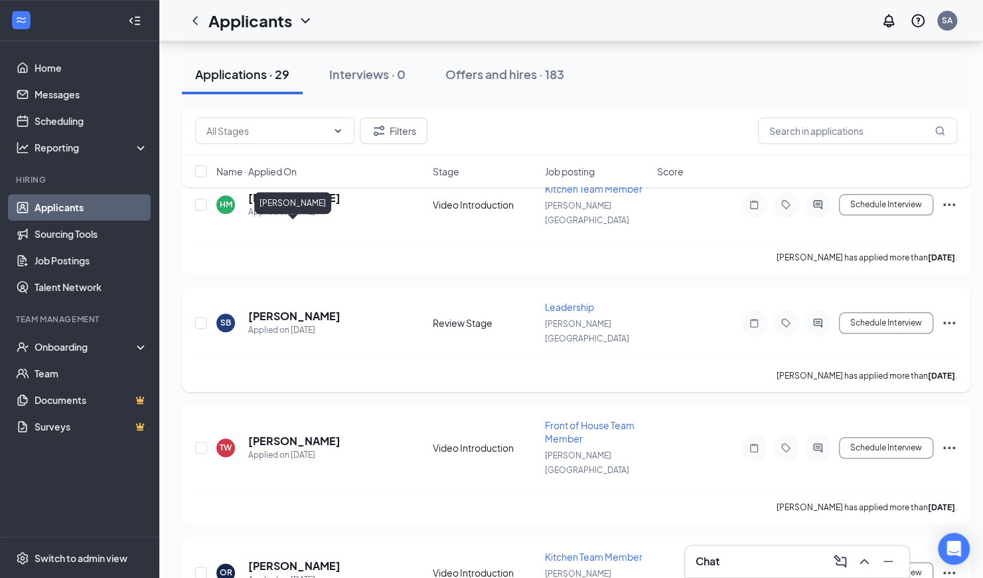
click at [304, 309] on h5 "[PERSON_NAME]" at bounding box center [294, 316] width 92 height 15
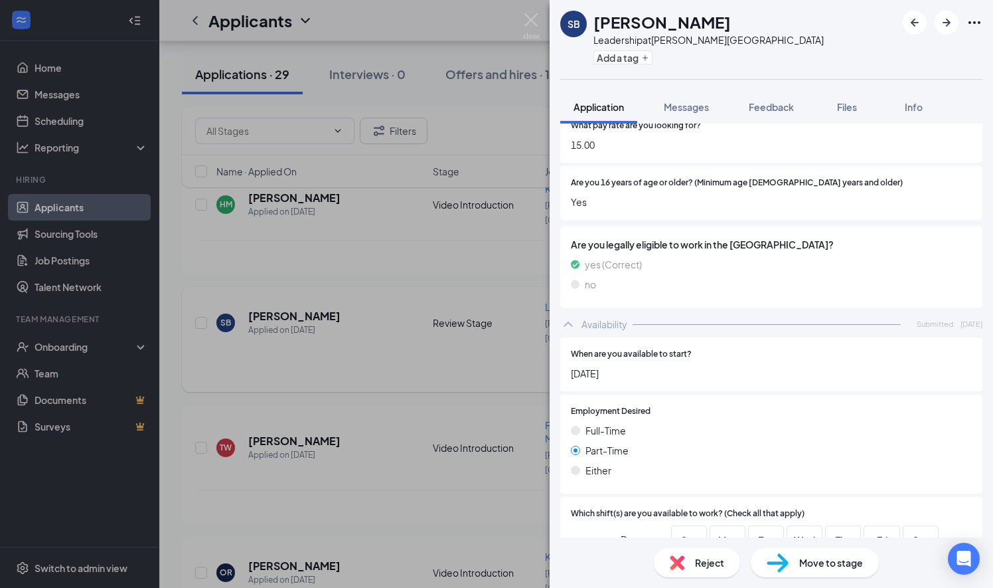
scroll to position [906, 0]
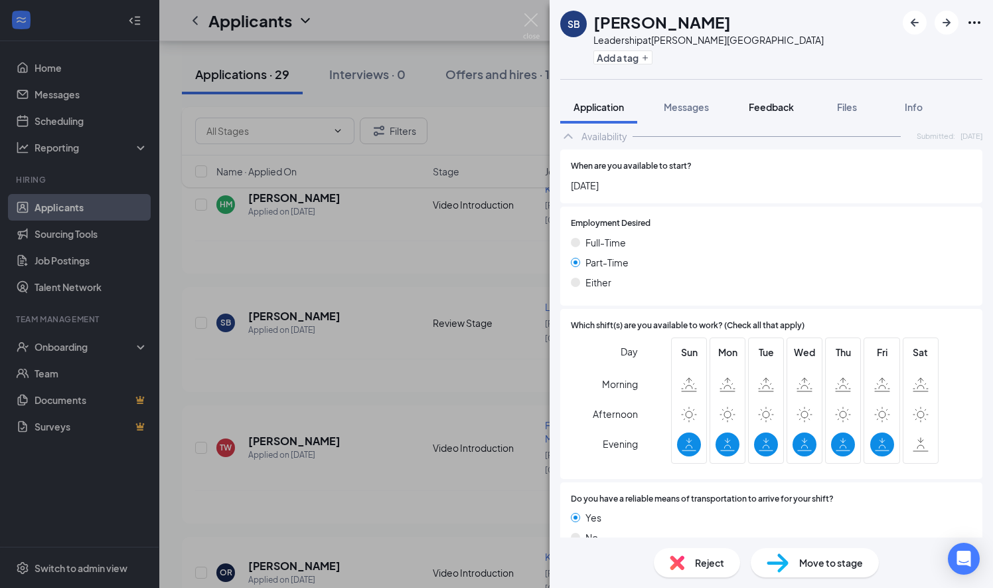
click at [769, 105] on span "Feedback" at bounding box center [771, 107] width 45 height 12
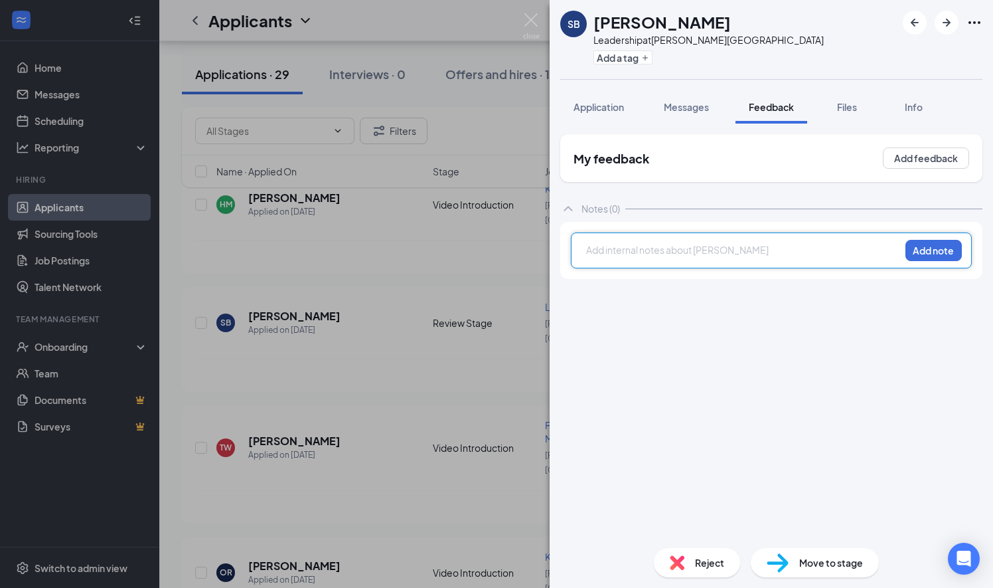
click at [614, 252] on div at bounding box center [743, 250] width 313 height 14
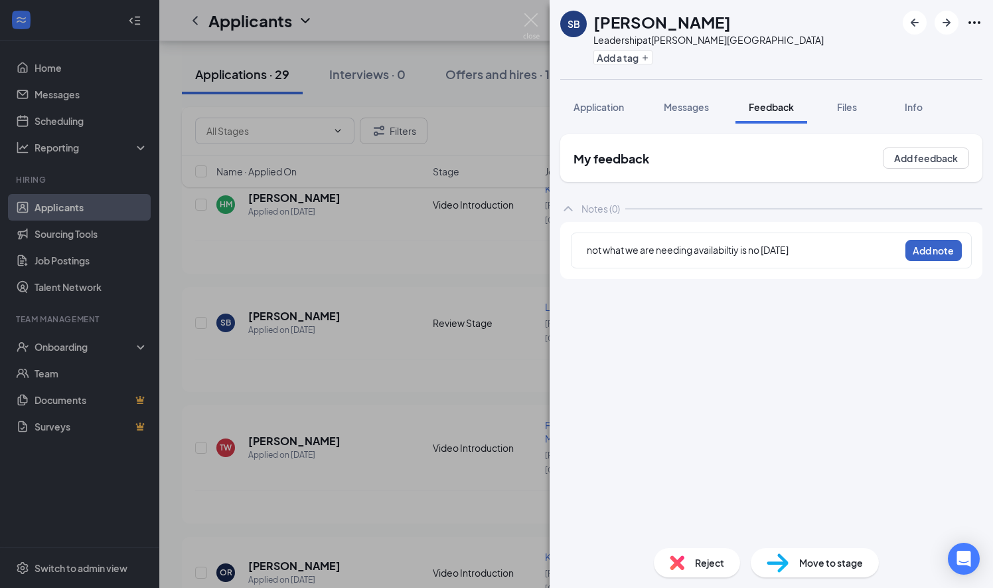
click at [936, 245] on button "Add note" at bounding box center [934, 250] width 56 height 21
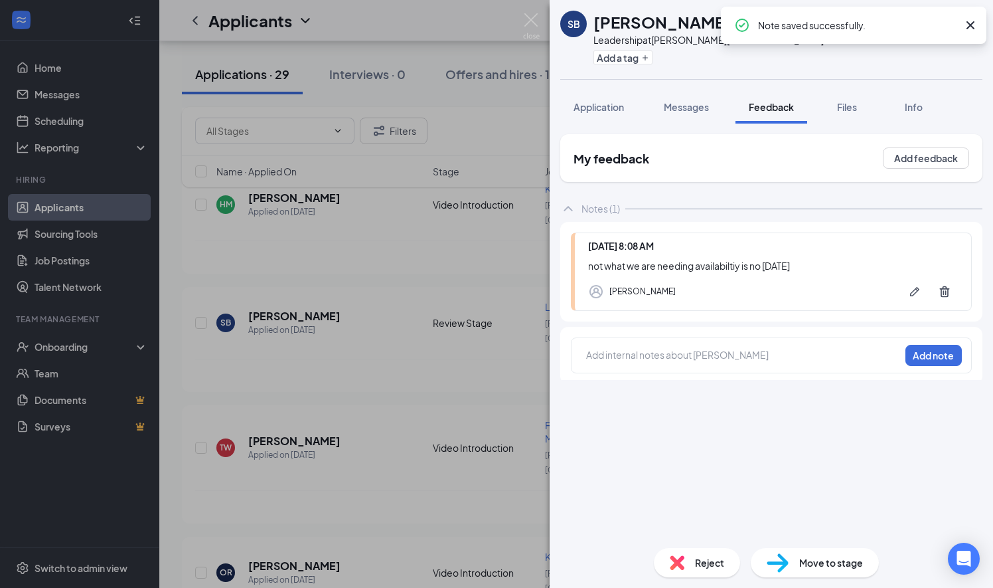
click at [680, 554] on div "Reject" at bounding box center [697, 562] width 86 height 29
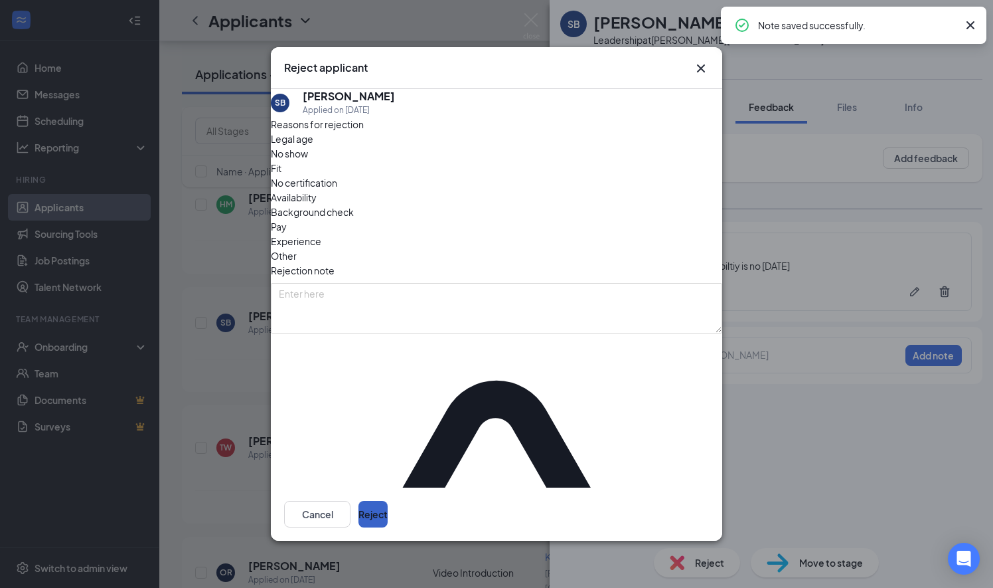
click at [388, 501] on button "Reject" at bounding box center [373, 514] width 29 height 27
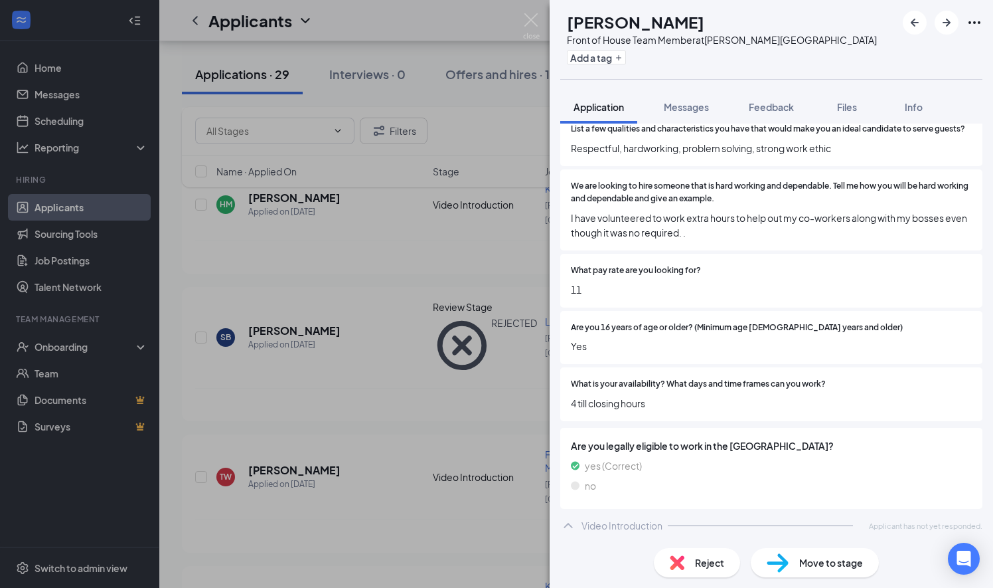
scroll to position [602, 0]
click at [408, 352] on div "[PERSON_NAME] Front of House Team Member at [PERSON_NAME][GEOGRAPHIC_DATA] Add …" at bounding box center [496, 294] width 993 height 588
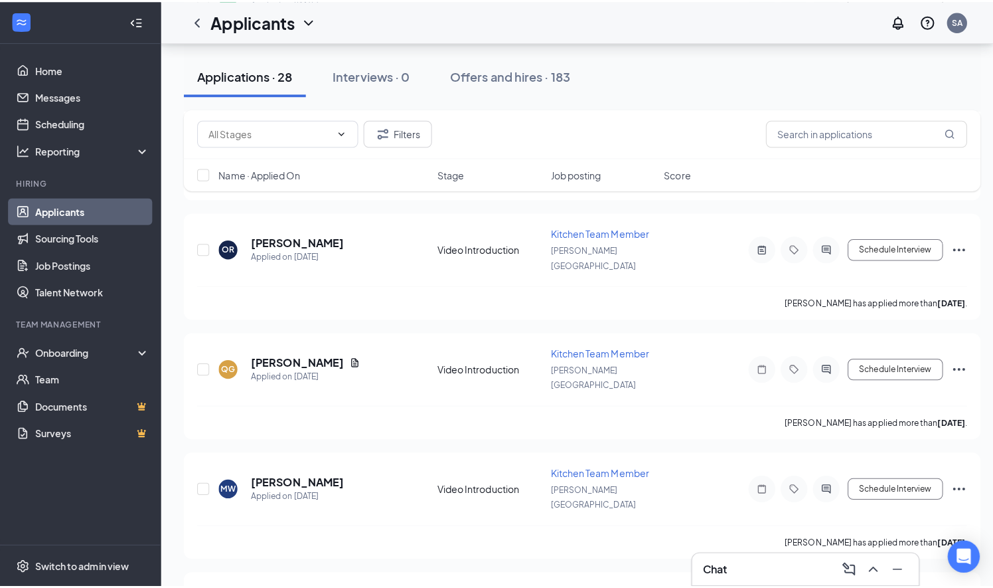
scroll to position [862, 0]
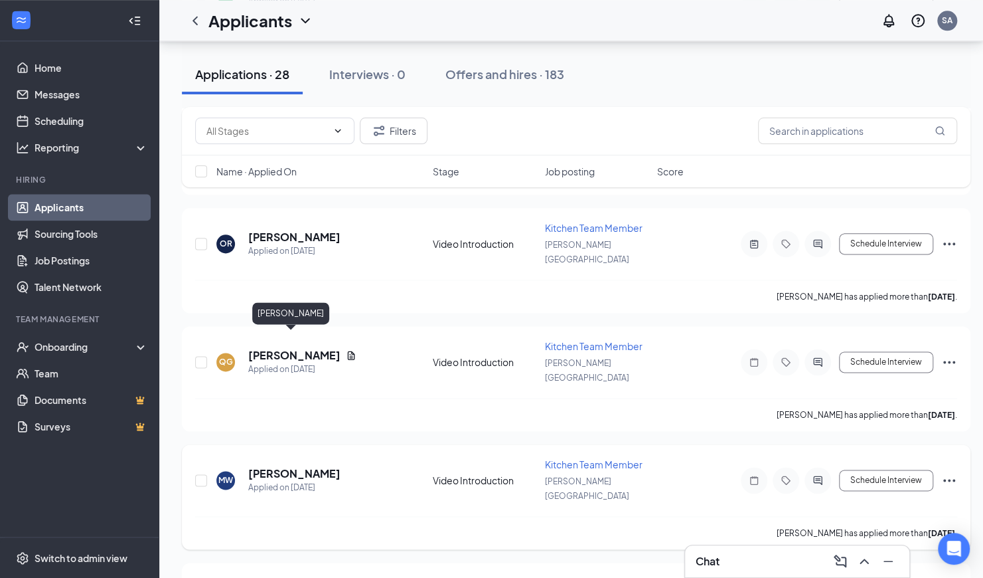
click at [286, 466] on h5 "[PERSON_NAME]" at bounding box center [294, 473] width 92 height 15
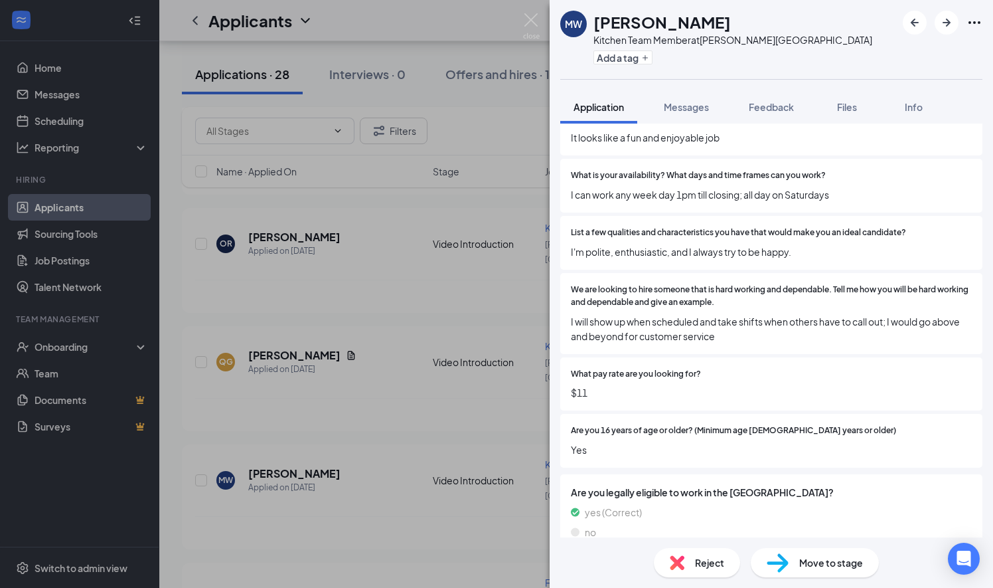
scroll to position [589, 0]
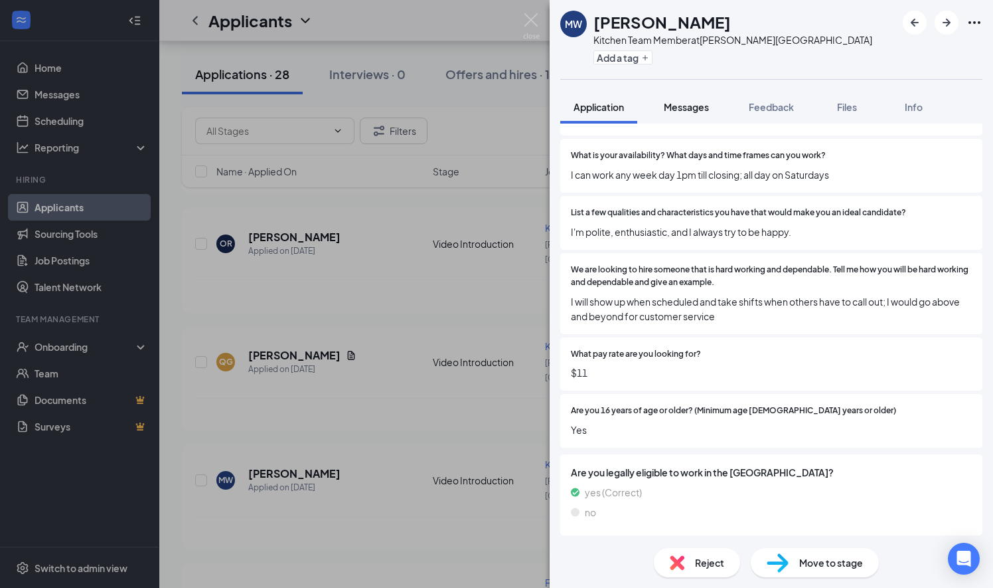
click at [686, 110] on span "Messages" at bounding box center [686, 107] width 45 height 12
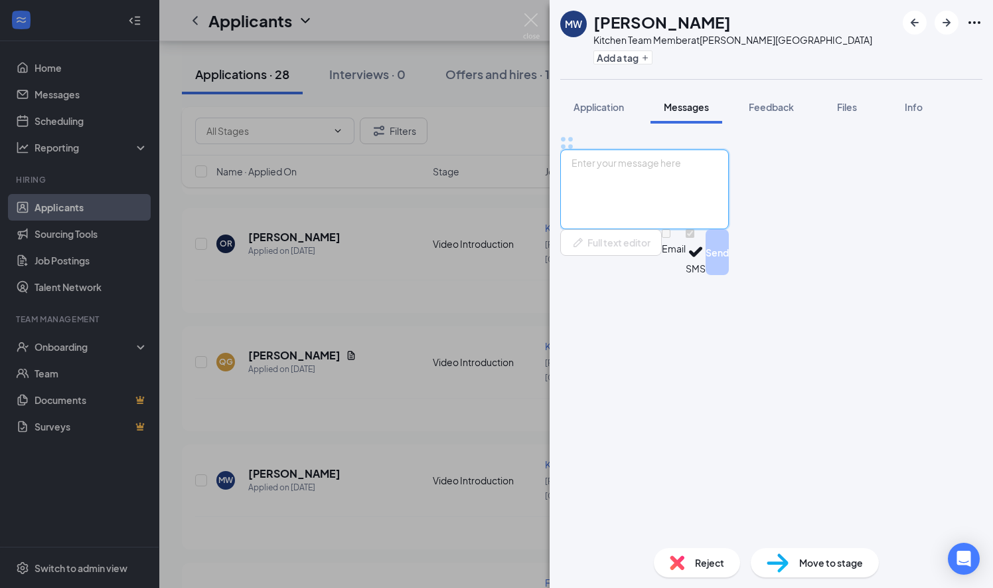
click at [607, 229] on textarea at bounding box center [644, 189] width 169 height 80
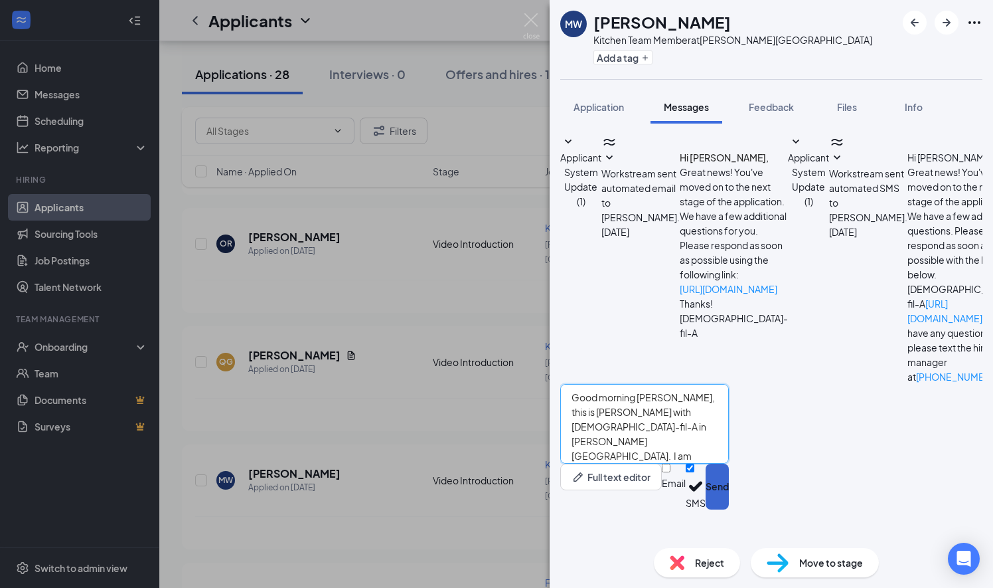
type textarea "Good morning [PERSON_NAME], this is [PERSON_NAME] with [DEMOGRAPHIC_DATA]-fil-A…"
click at [729, 509] on button "Send" at bounding box center [717, 486] width 23 height 46
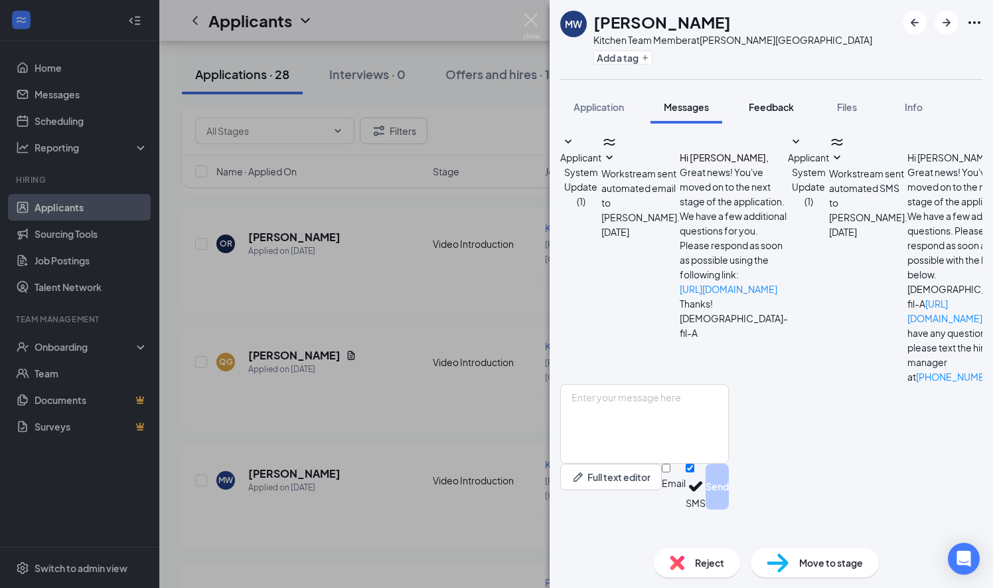
scroll to position [64, 0]
click at [777, 103] on span "Feedback" at bounding box center [771, 107] width 45 height 12
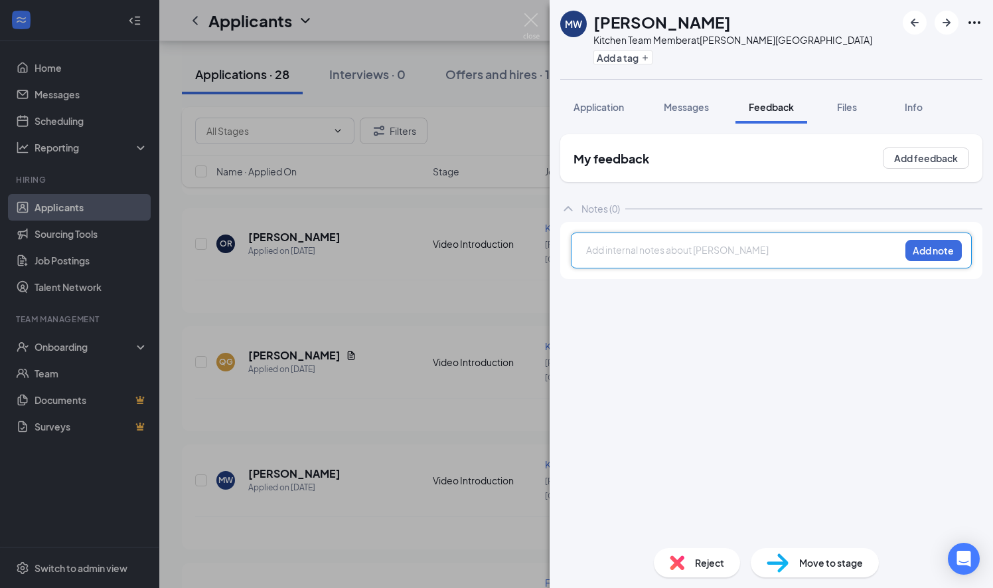
click at [647, 246] on div at bounding box center [743, 250] width 313 height 14
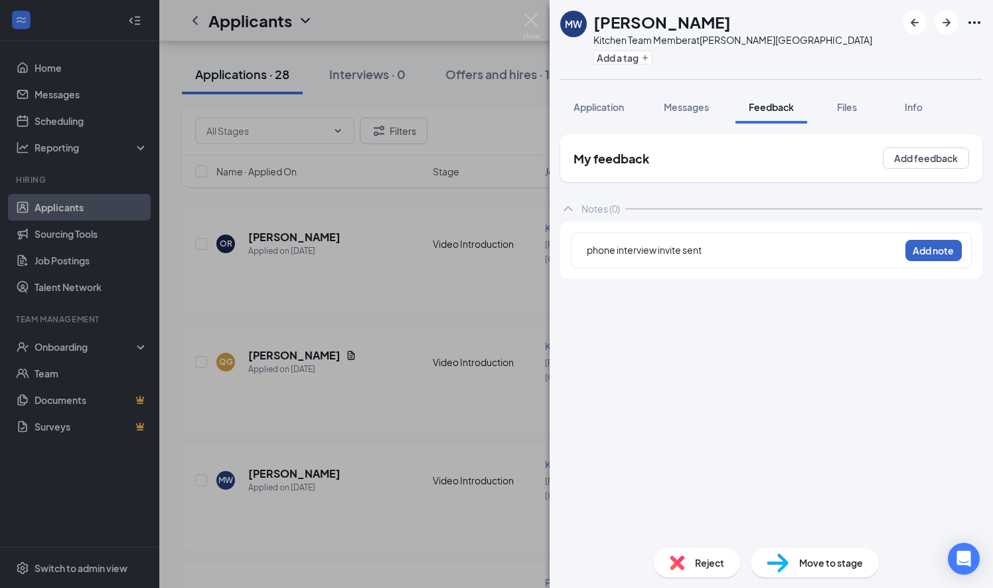
click at [931, 244] on button "Add note" at bounding box center [934, 250] width 56 height 21
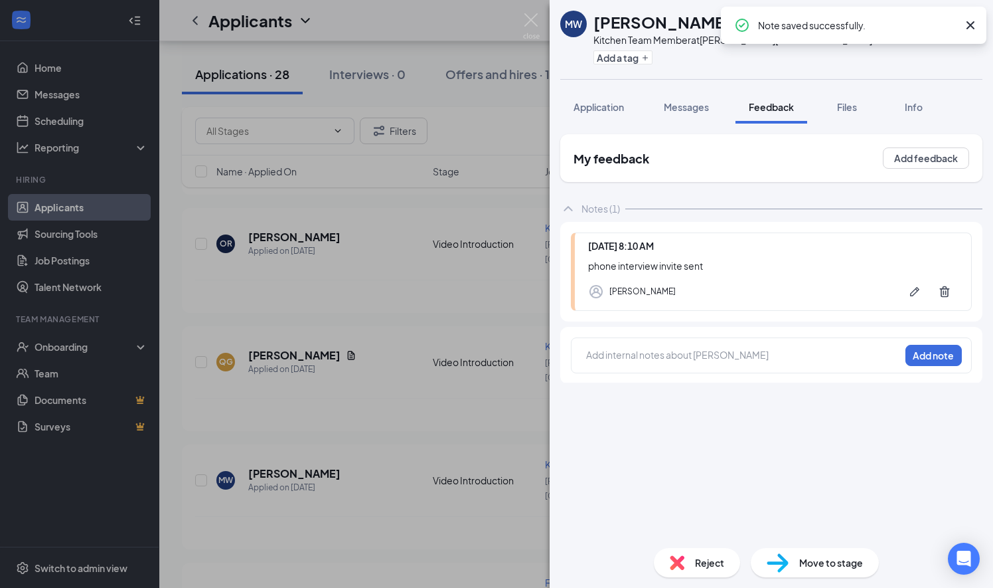
click at [451, 387] on div "MW [PERSON_NAME] Kitchen Team Member at [PERSON_NAME][GEOGRAPHIC_DATA] Add a ta…" at bounding box center [496, 294] width 993 height 588
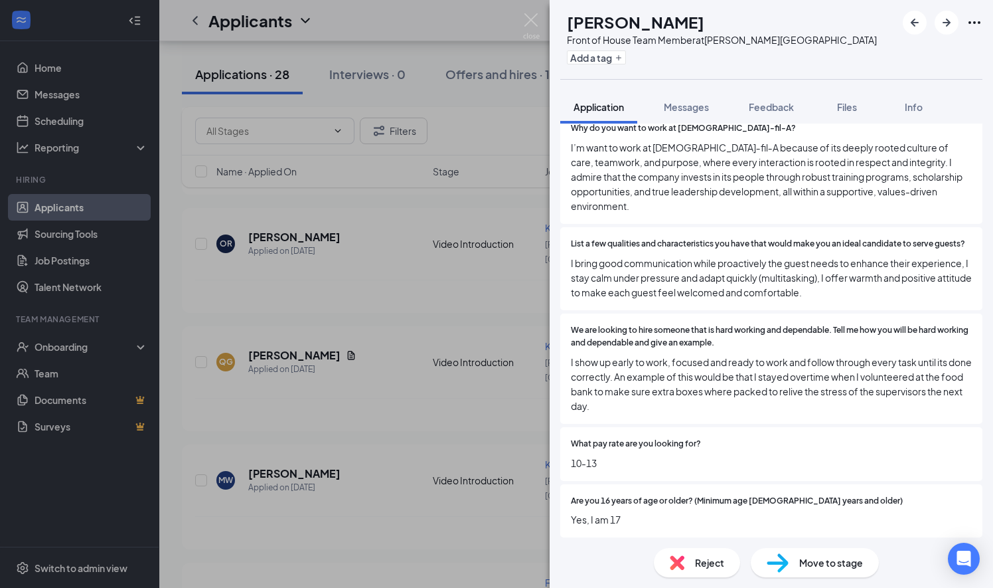
scroll to position [577, 0]
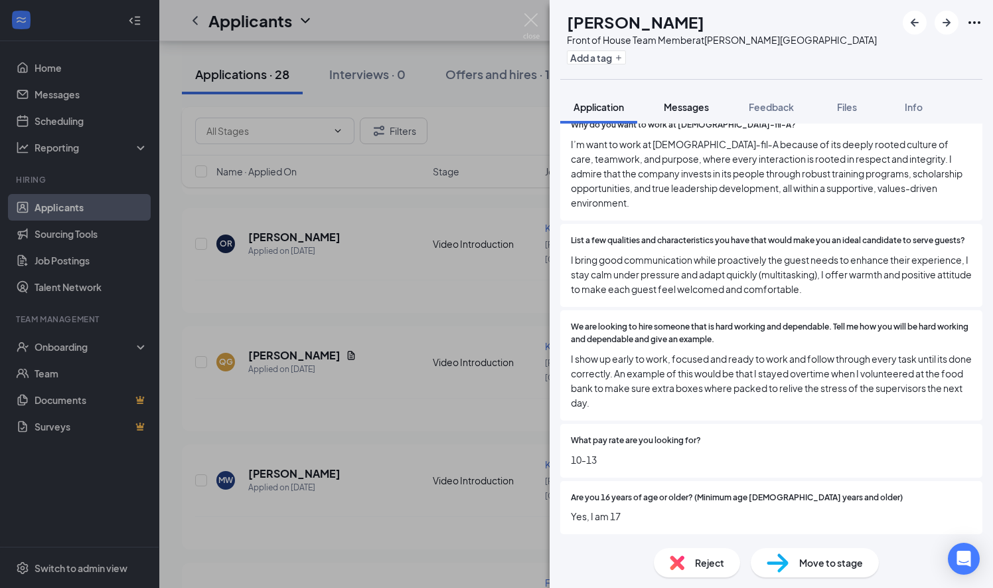
click at [700, 104] on span "Messages" at bounding box center [686, 107] width 45 height 12
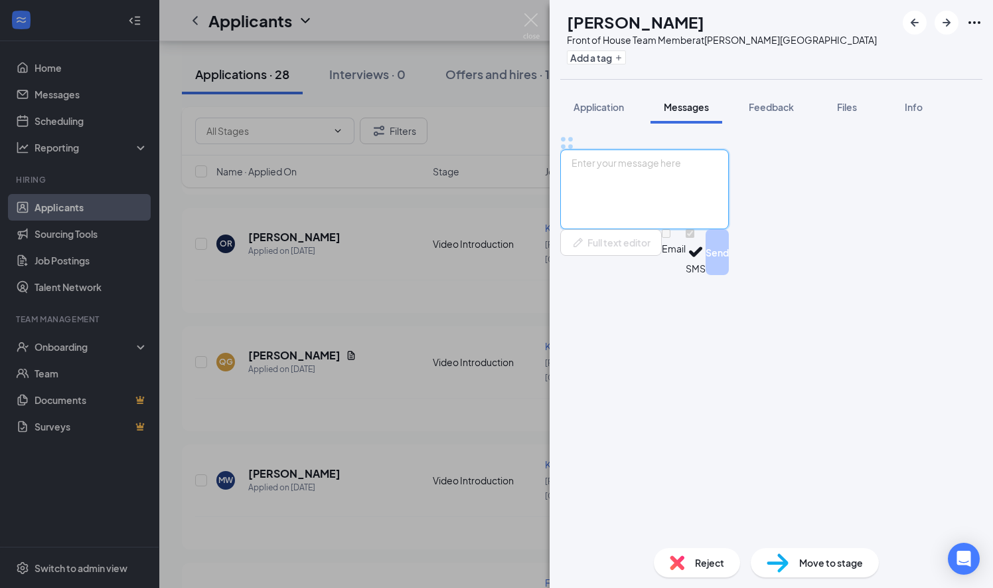
click at [622, 229] on textarea at bounding box center [644, 189] width 169 height 80
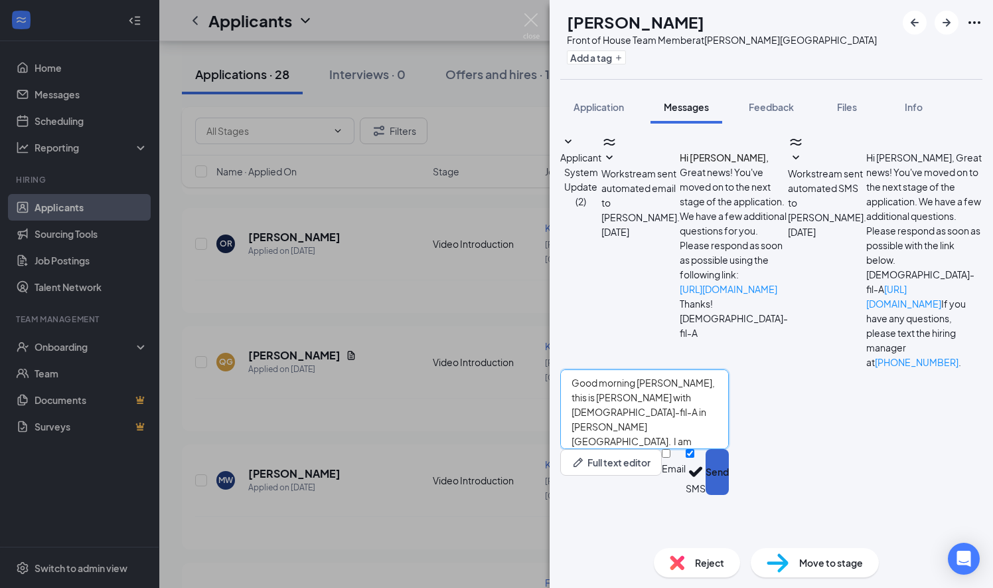
type textarea "Good morning [PERSON_NAME], this is [PERSON_NAME] with [DEMOGRAPHIC_DATA]-fil-A…"
click at [729, 495] on button "Send" at bounding box center [717, 472] width 23 height 46
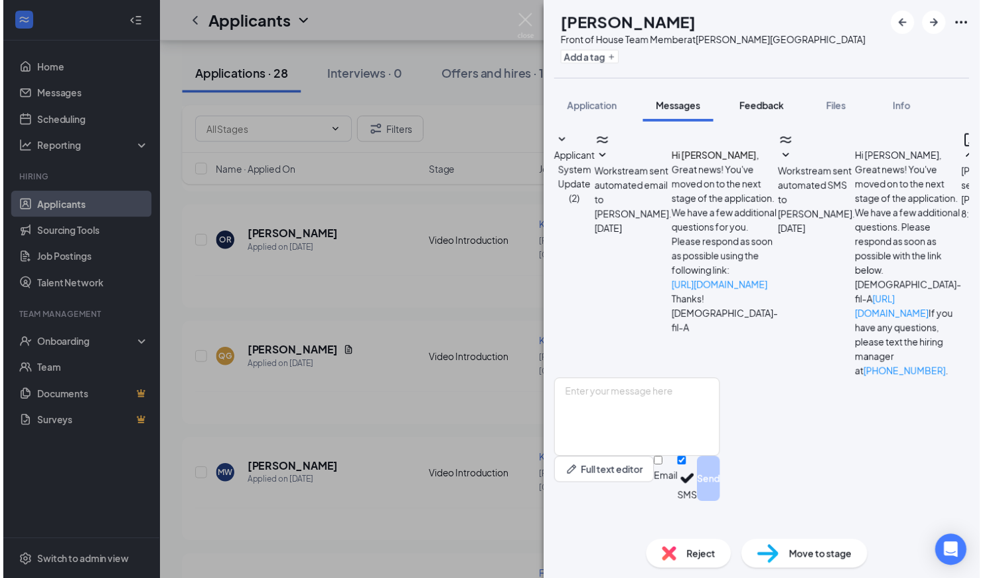
scroll to position [39, 0]
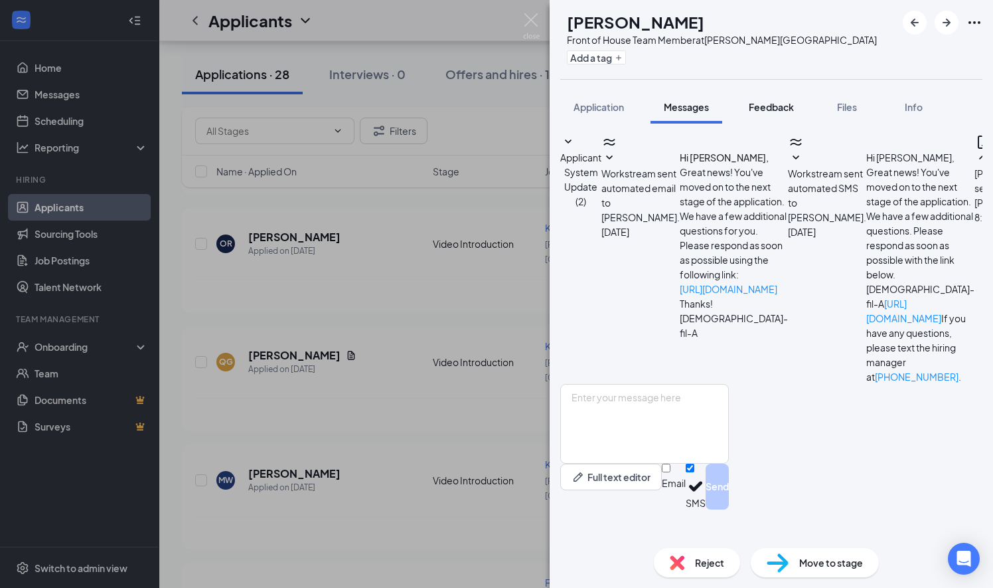
click at [770, 114] on button "Feedback" at bounding box center [772, 106] width 72 height 33
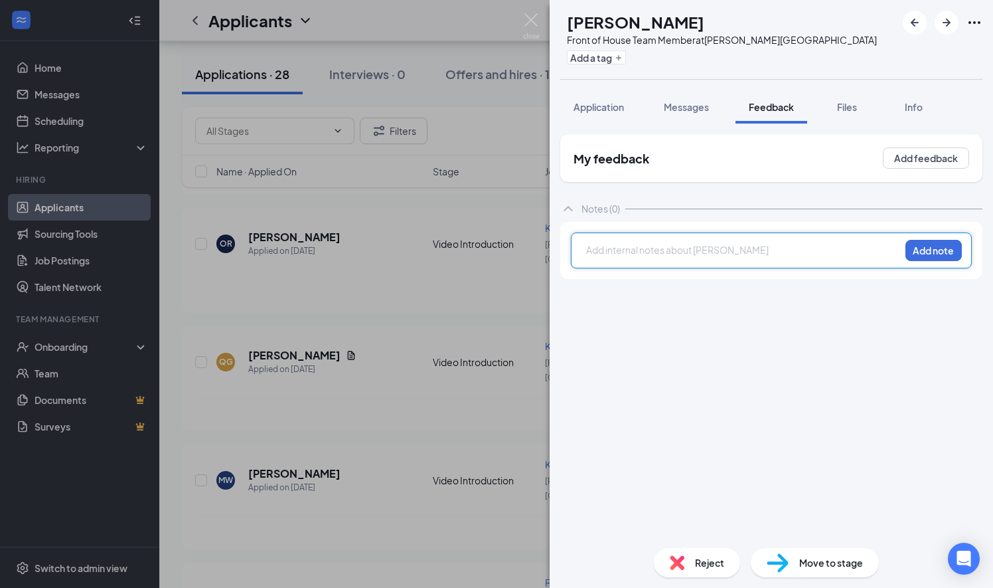
click at [627, 244] on div at bounding box center [743, 250] width 313 height 14
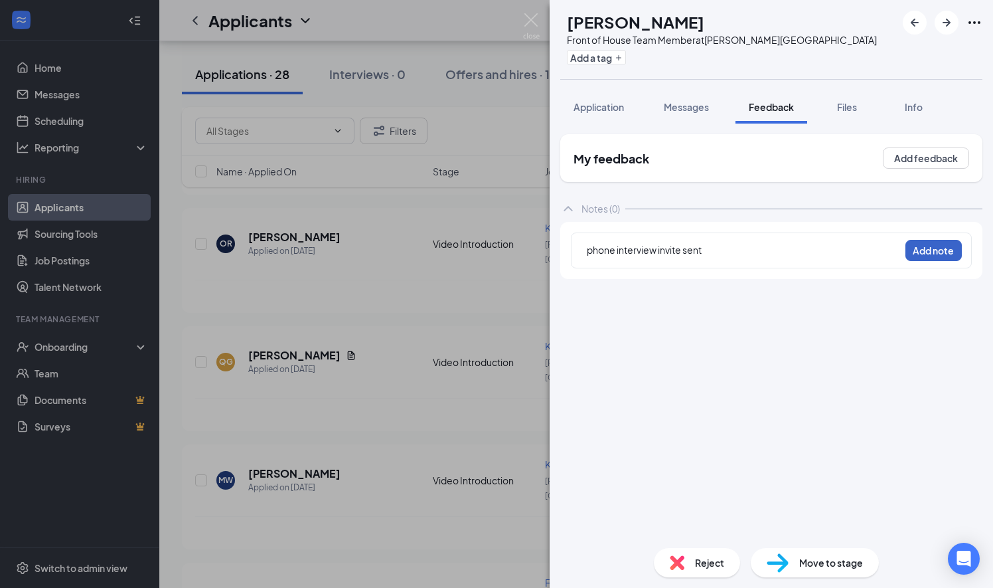
click at [928, 241] on button "Add note" at bounding box center [934, 250] width 56 height 21
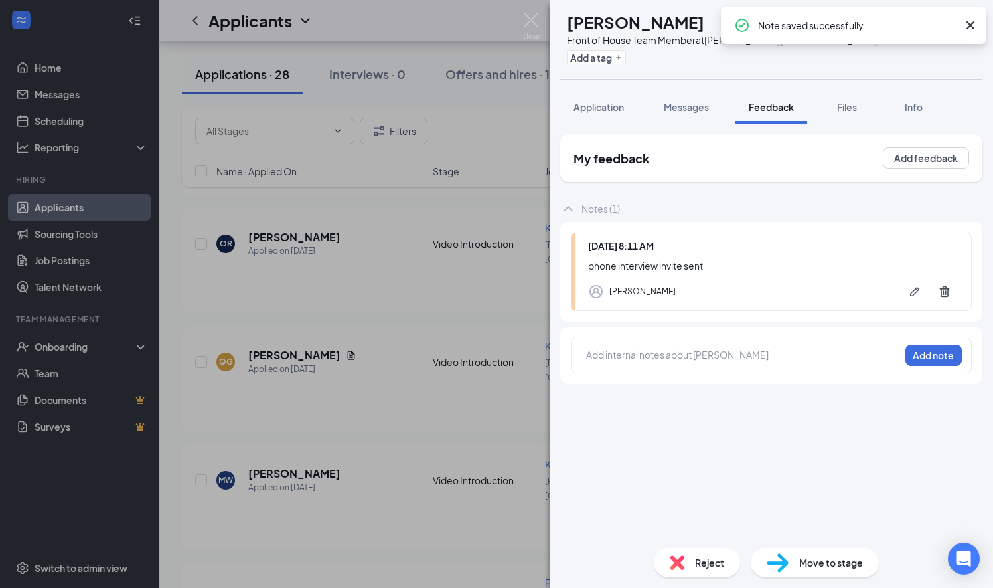
click at [446, 381] on div "KG [PERSON_NAME] Front of House Team Member at [PERSON_NAME][GEOGRAPHIC_DATA] A…" at bounding box center [496, 294] width 993 height 588
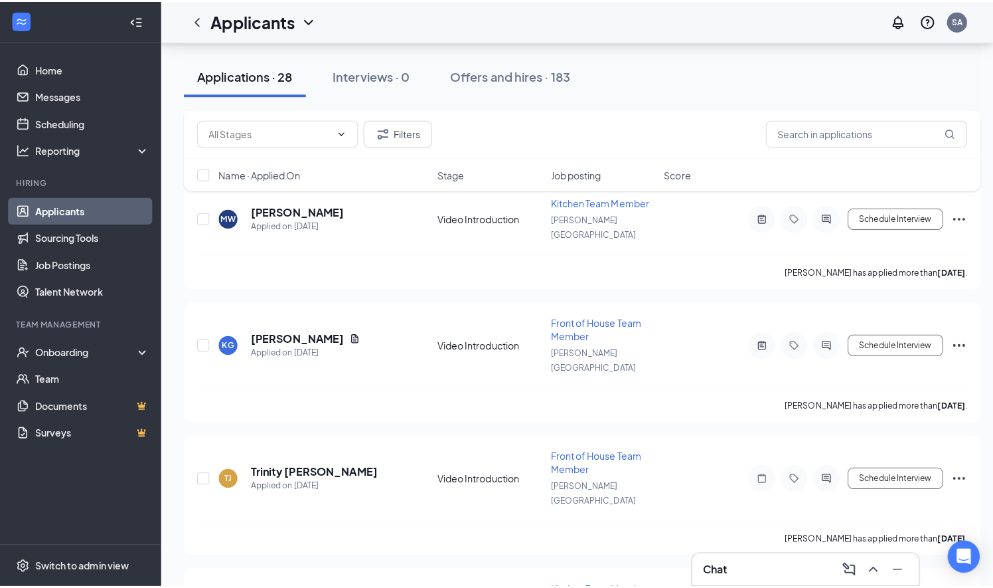
scroll to position [1128, 0]
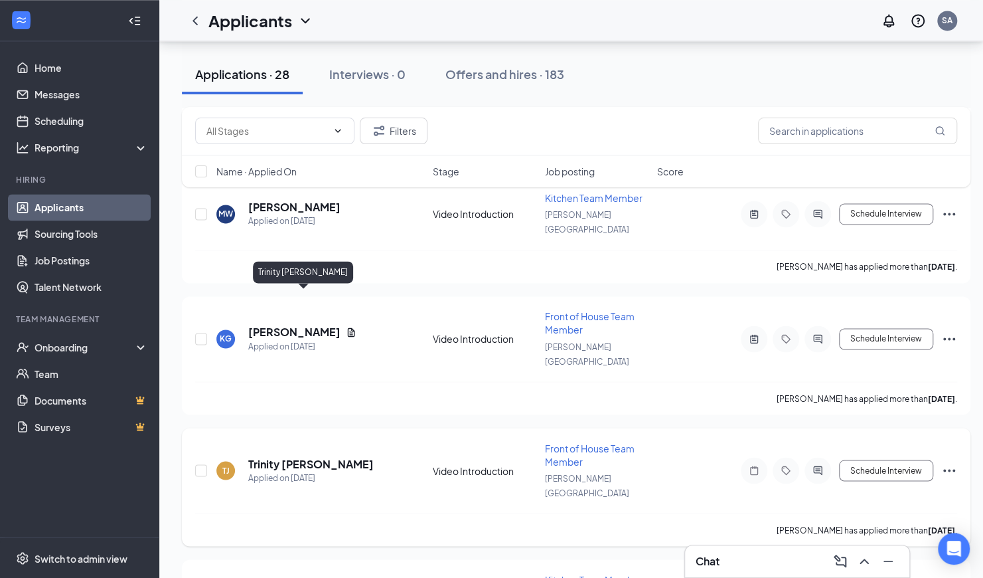
click at [308, 456] on h5 "Trinity [PERSON_NAME]" at bounding box center [310, 463] width 125 height 15
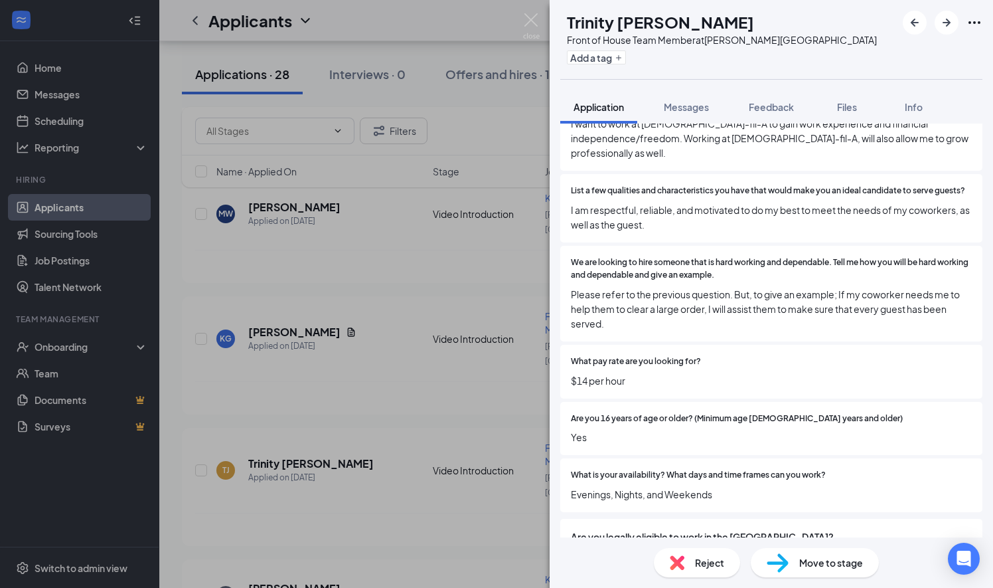
scroll to position [730, 0]
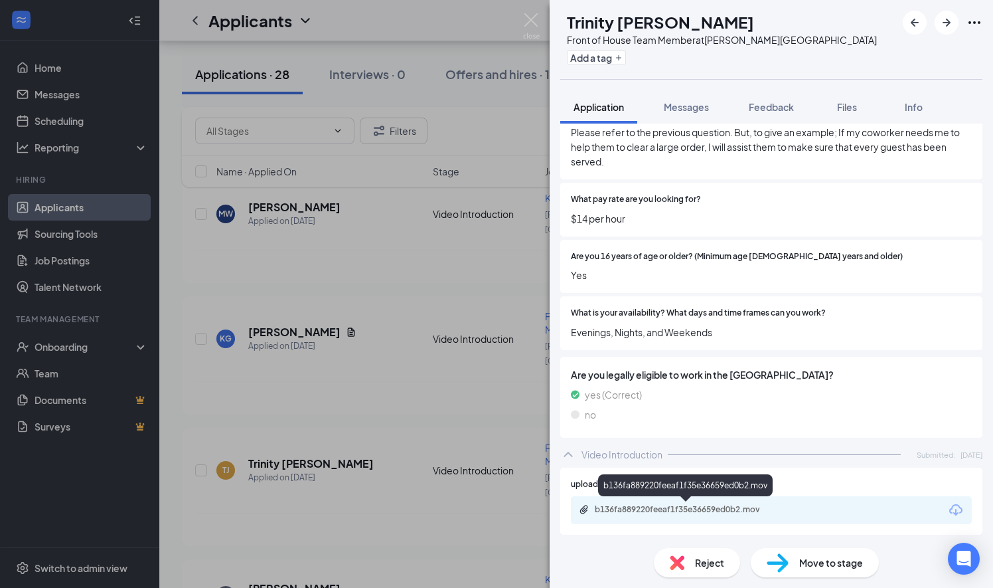
click at [660, 508] on div "b136fa889220feeaf1f35e36659ed0b2.mov" at bounding box center [688, 509] width 186 height 11
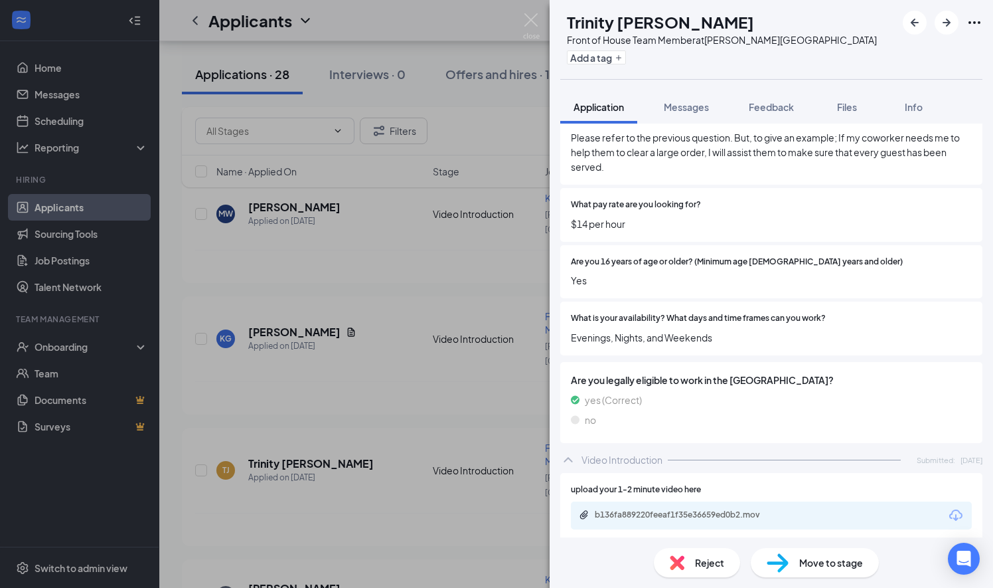
click at [426, 274] on div "TJ Trinity [PERSON_NAME] Front of House Team Member at [PERSON_NAME][GEOGRAPHIC…" at bounding box center [496, 294] width 993 height 588
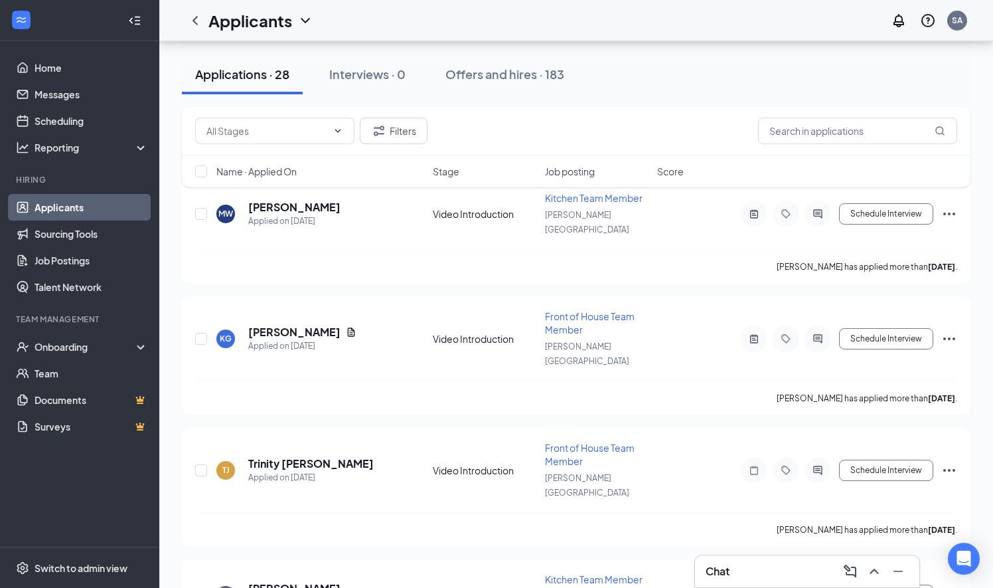
click at [426, 428] on div "TJ Trinity [PERSON_NAME] Applied on [DATE] Video Introduction Front of House Te…" at bounding box center [576, 487] width 789 height 118
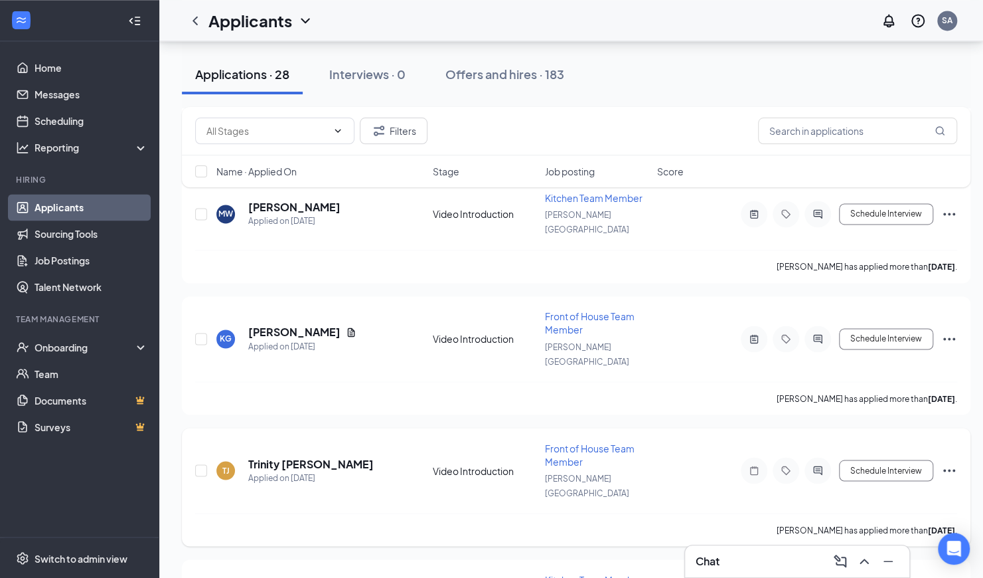
click at [956, 462] on icon "Ellipses" at bounding box center [950, 470] width 16 height 16
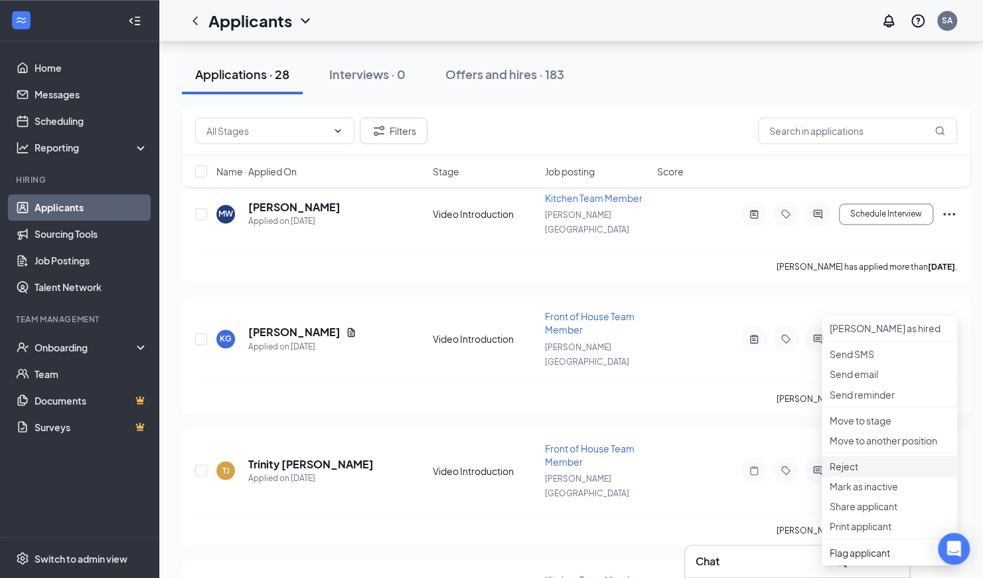
click at [844, 472] on p "Reject" at bounding box center [890, 465] width 120 height 13
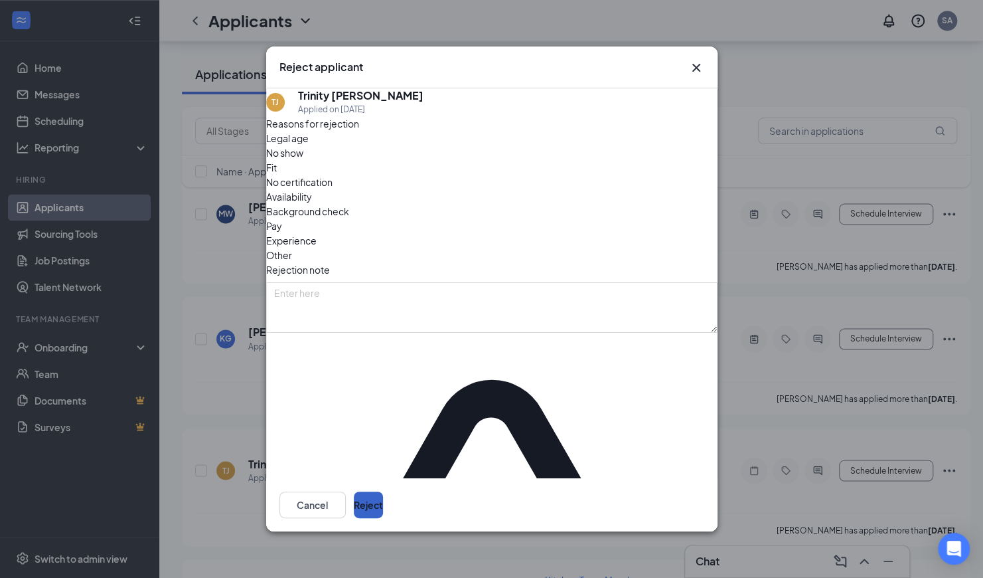
click at [383, 491] on button "Reject" at bounding box center [368, 504] width 29 height 27
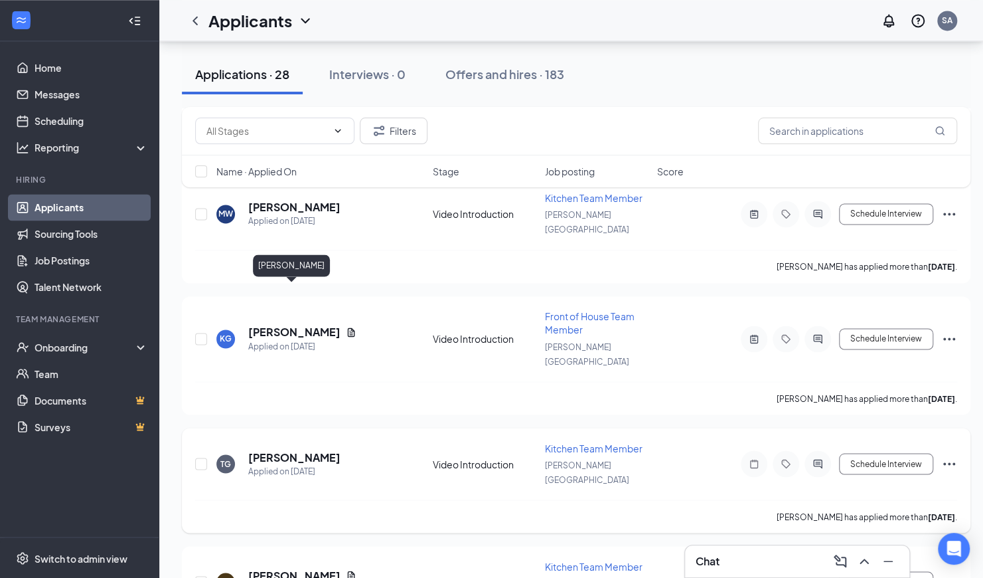
click at [303, 450] on h5 "[PERSON_NAME]" at bounding box center [294, 457] width 92 height 15
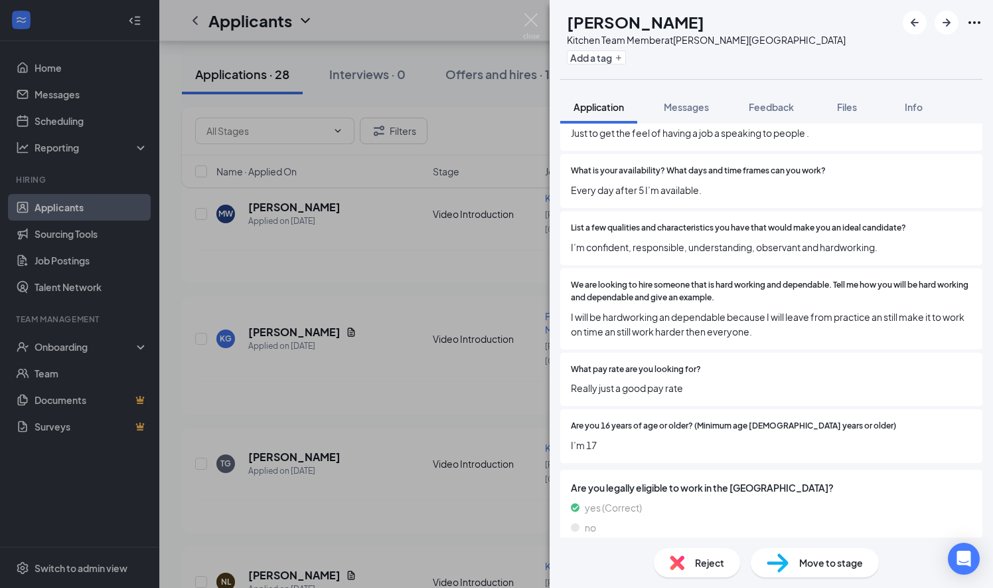
click at [894, 480] on span "Are you legally eligible to work in the [GEOGRAPHIC_DATA]?" at bounding box center [771, 487] width 401 height 15
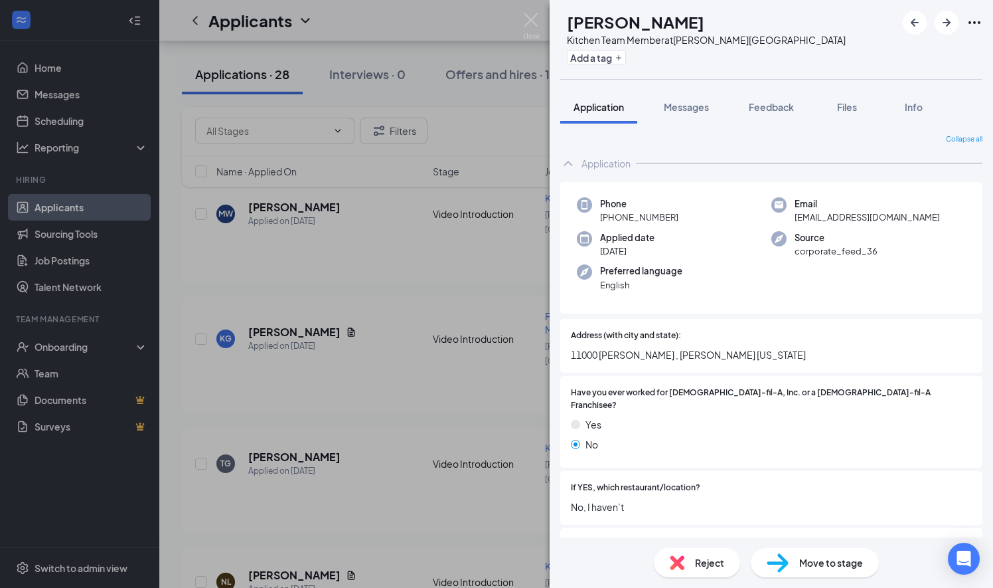
click at [491, 337] on div "TG Talayjah [PERSON_NAME] Kitchen Team Member at [PERSON_NAME][GEOGRAPHIC_DATA]…" at bounding box center [496, 294] width 993 height 588
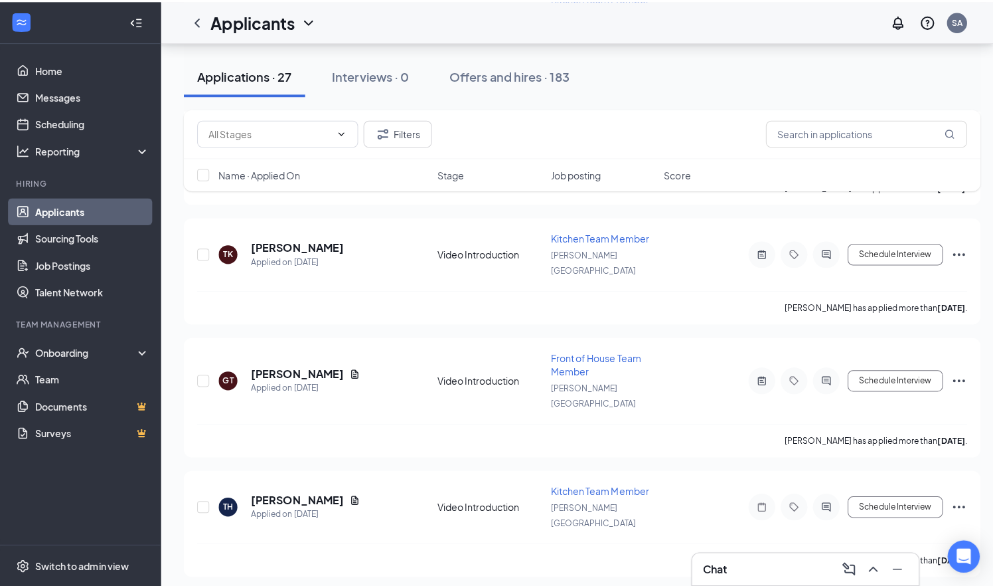
scroll to position [1699, 0]
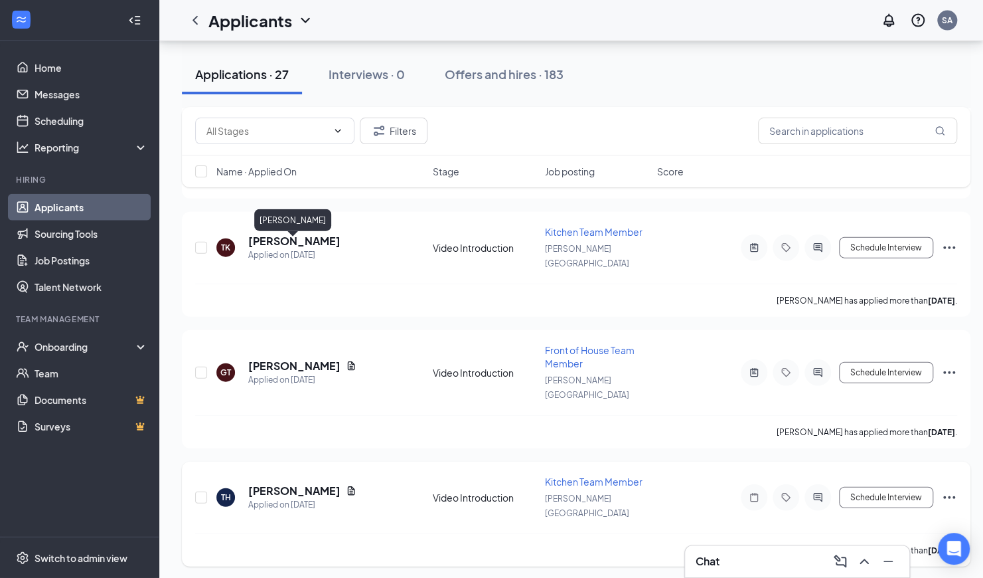
click at [306, 483] on h5 "[PERSON_NAME]" at bounding box center [294, 490] width 92 height 15
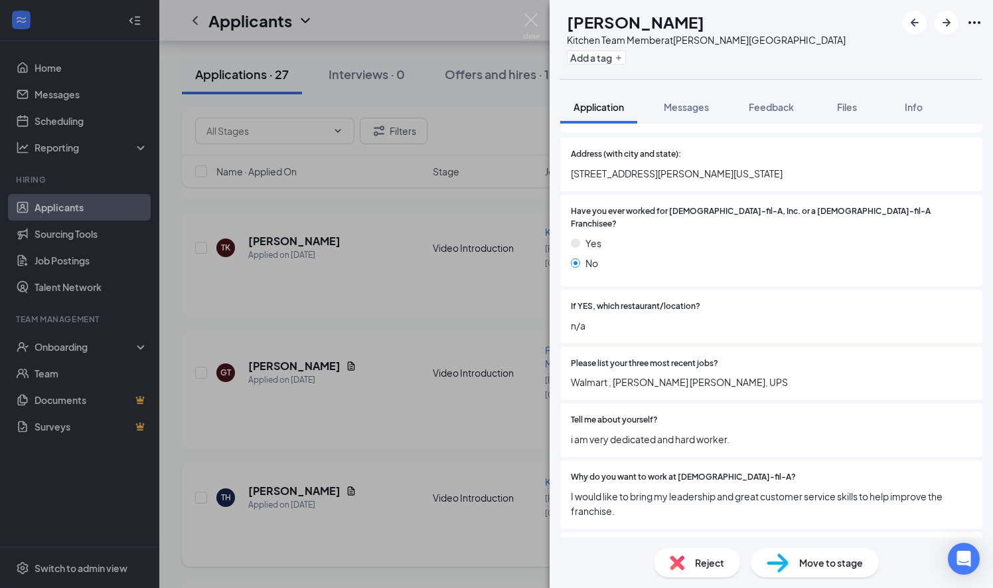
scroll to position [194, 0]
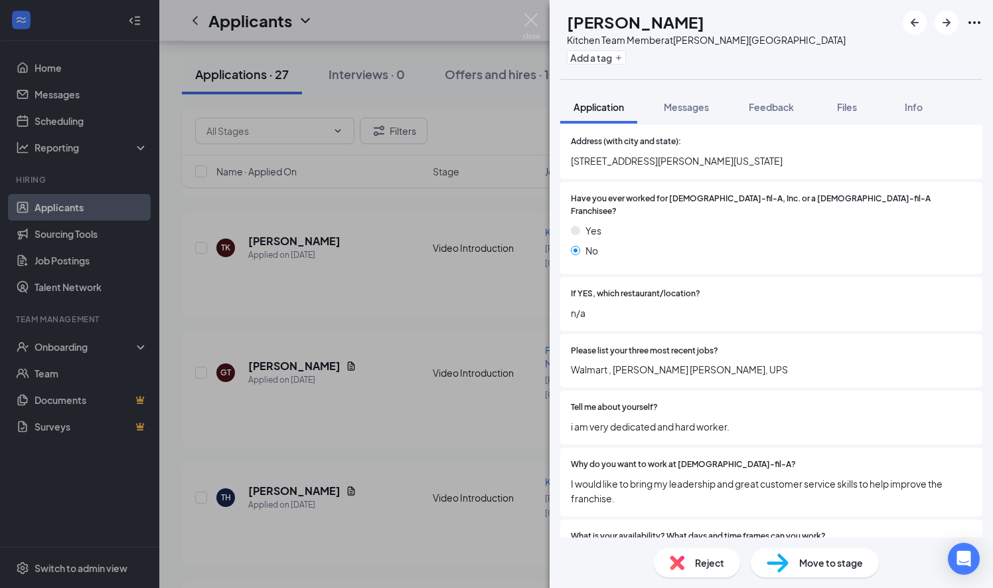
click at [677, 568] on img at bounding box center [677, 562] width 15 height 15
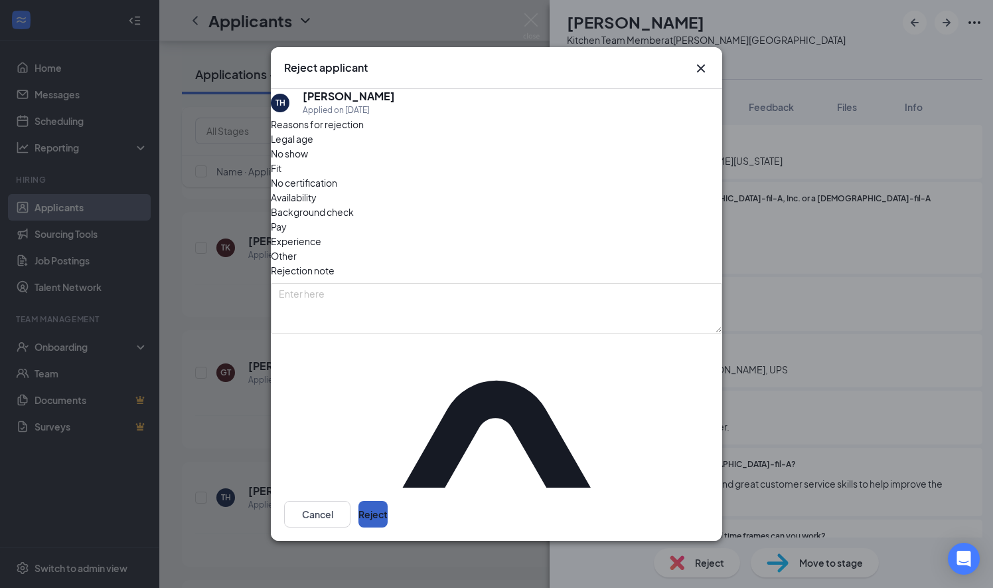
click at [388, 501] on button "Reject" at bounding box center [373, 514] width 29 height 27
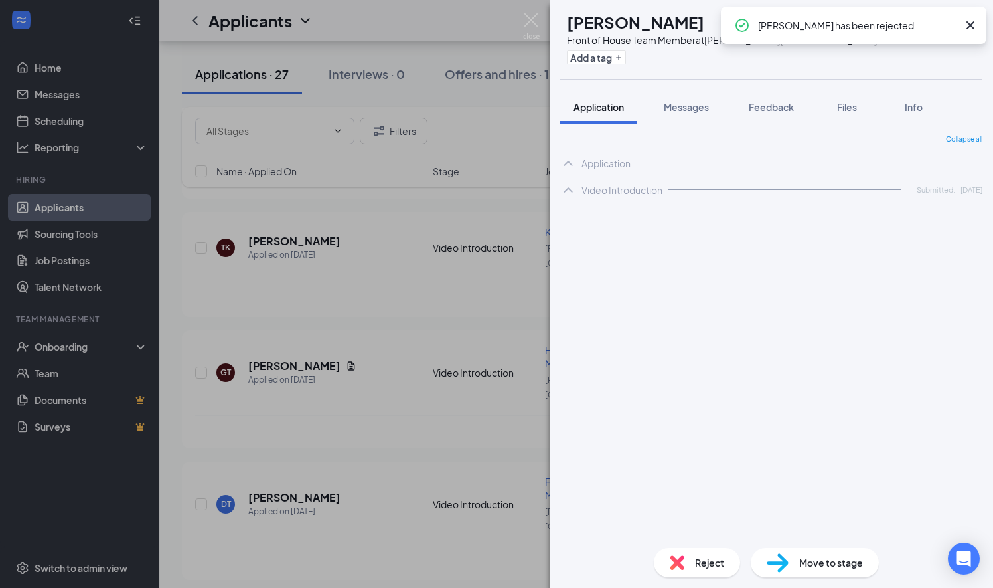
click at [489, 321] on div "DT [PERSON_NAME] Front of House Team Member at [PERSON_NAME][GEOGRAPHIC_DATA] A…" at bounding box center [496, 294] width 993 height 588
